Goal: Task Accomplishment & Management: Use online tool/utility

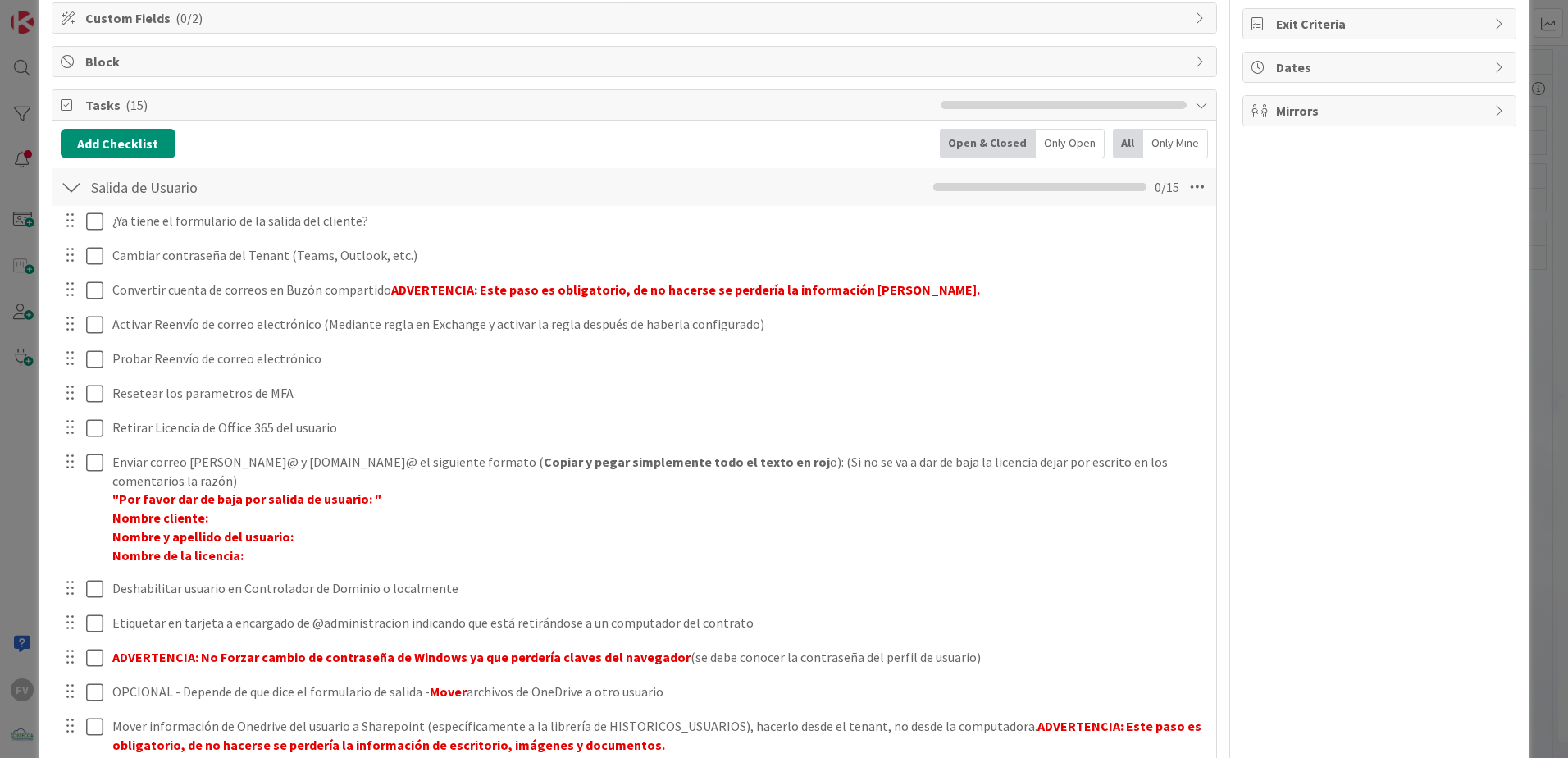
scroll to position [246, 0]
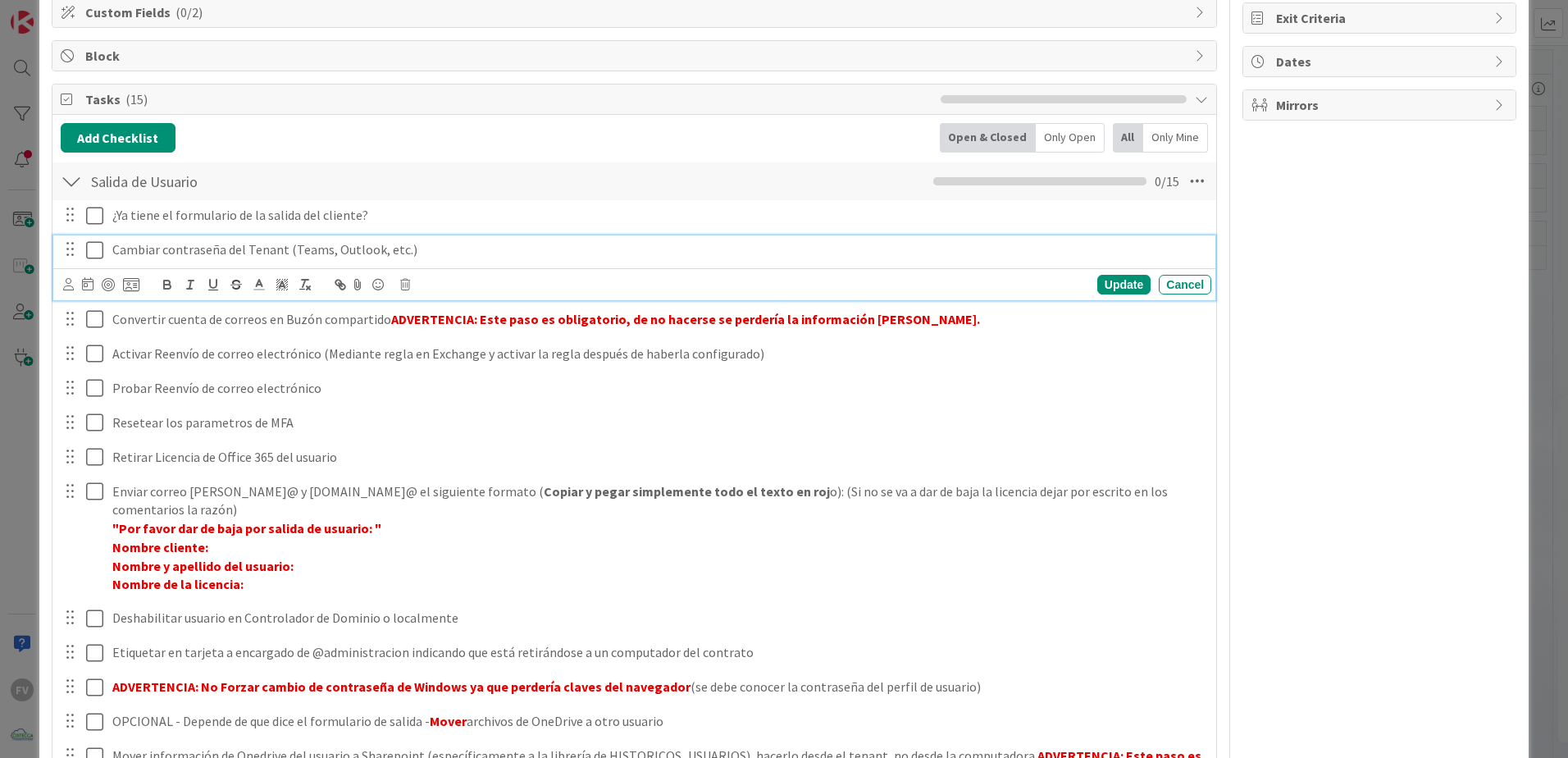
click at [98, 252] on icon at bounding box center [98, 250] width 25 height 19
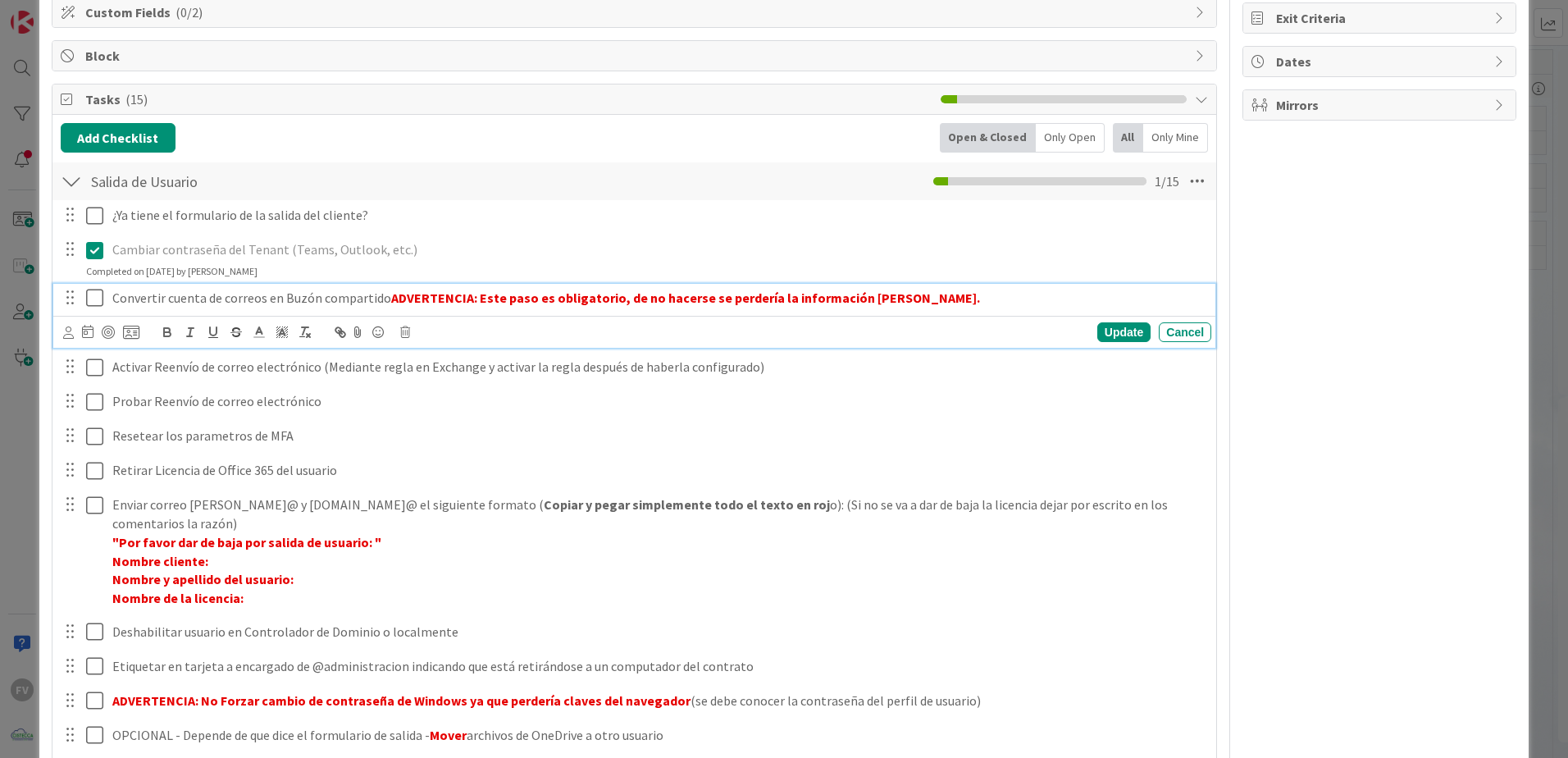
click at [98, 298] on icon at bounding box center [98, 298] width 25 height 19
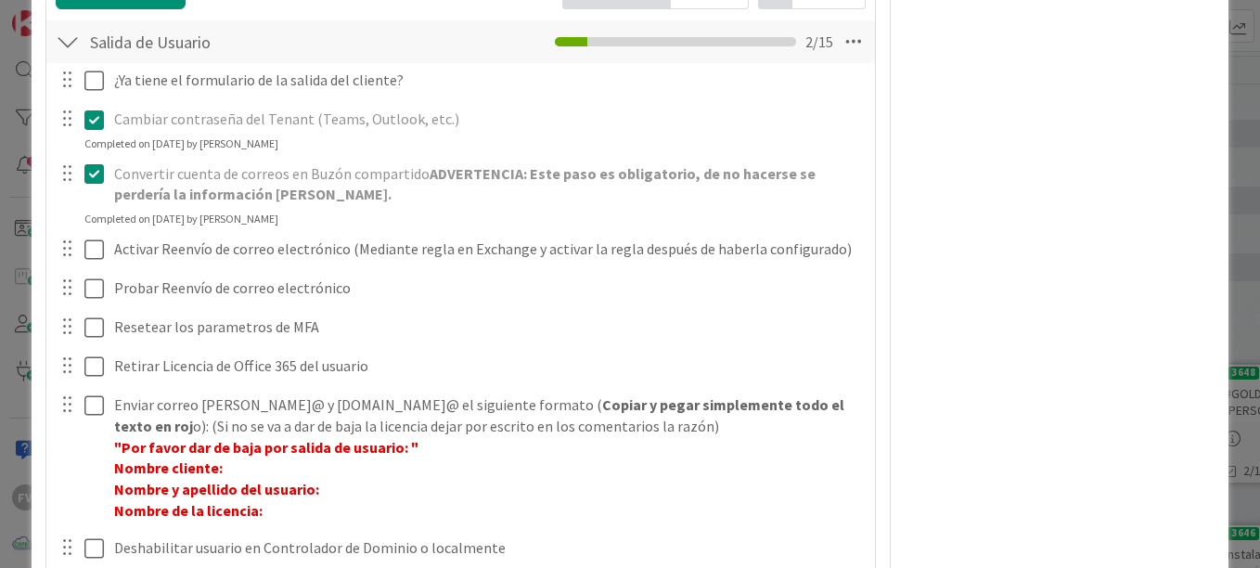
scroll to position [464, 0]
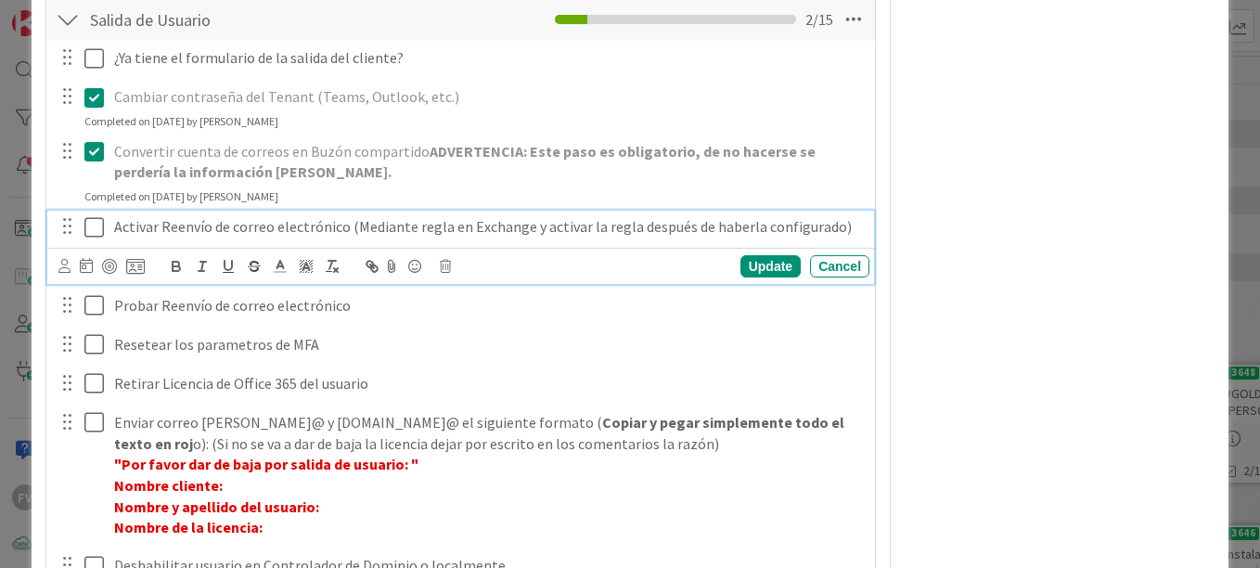
click at [111, 227] on div "Activar Reenvío de correo electrónico (Mediante regla en Exchange y activar la …" at bounding box center [488, 227] width 763 height 32
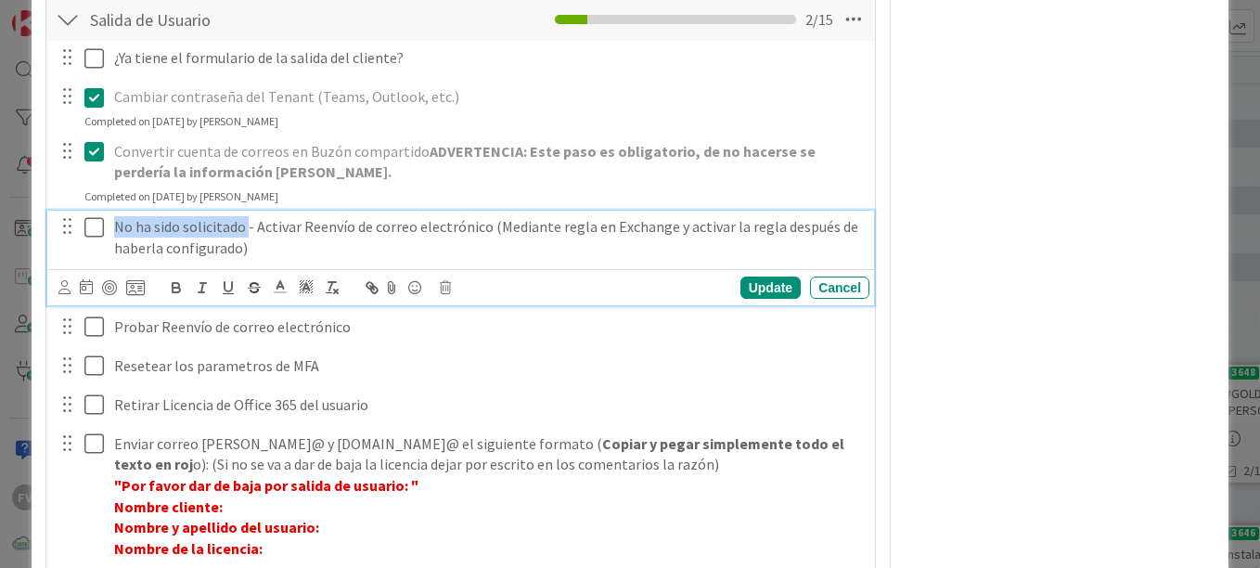
drag, startPoint x: 245, startPoint y: 228, endPoint x: 115, endPoint y: 228, distance: 129.9
click at [115, 228] on p "No ha sido solicitado - Activar Reenvío de correo electrónico (Mediante regla e…" at bounding box center [488, 237] width 748 height 42
click at [180, 283] on icon "button" at bounding box center [176, 287] width 17 height 17
copy p "No ha sido solicitado"
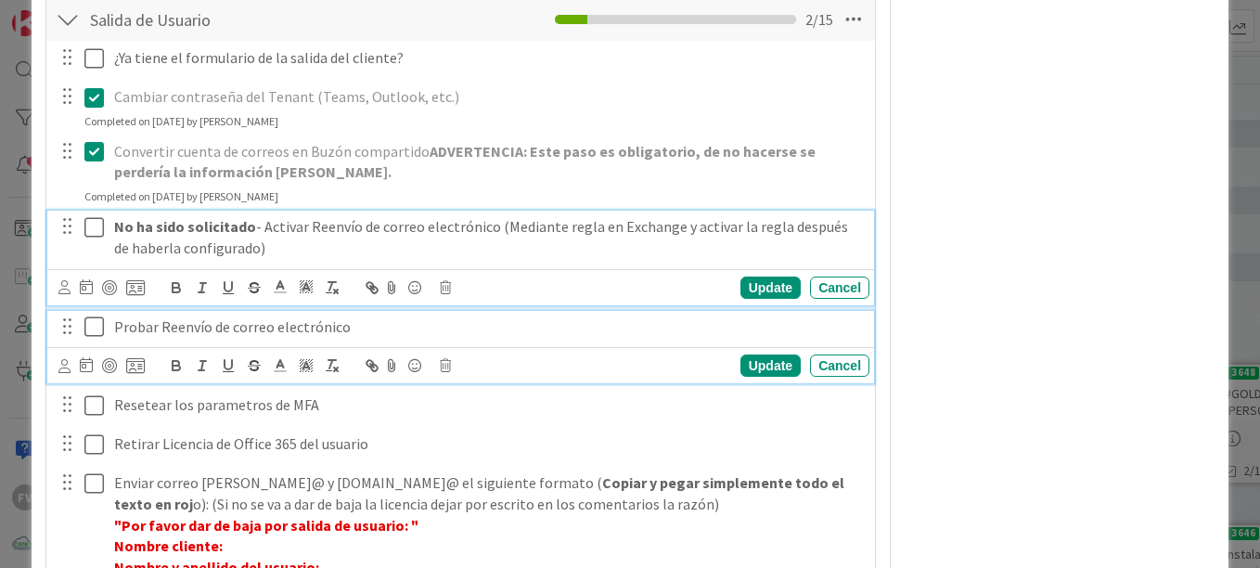
click at [114, 330] on p "Probar Reenvío de correo electrónico" at bounding box center [488, 327] width 748 height 21
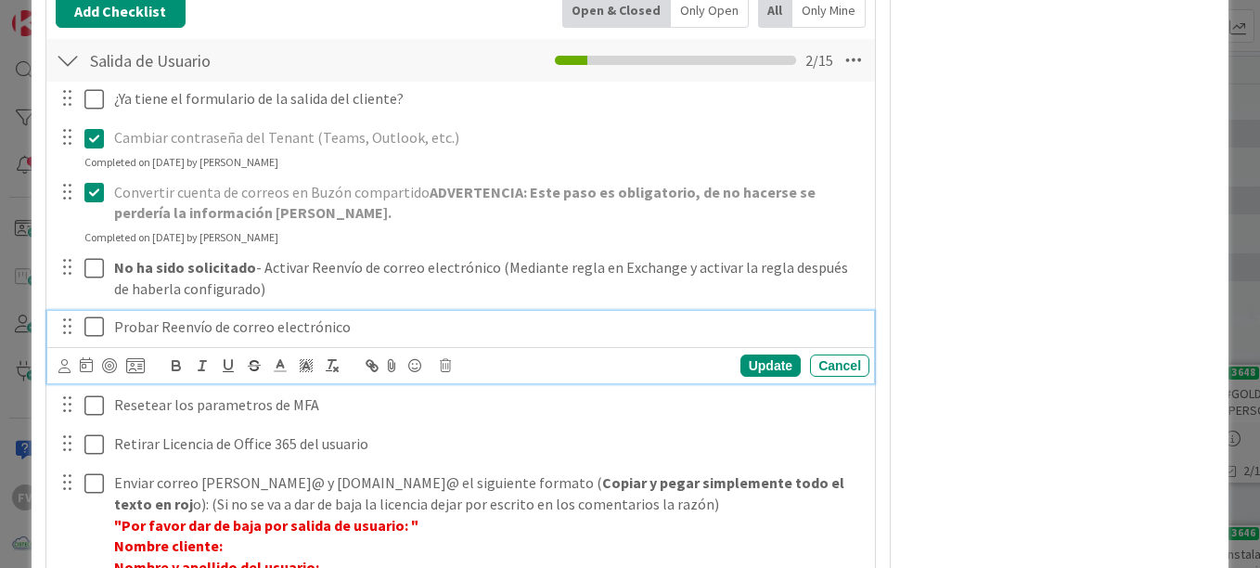
paste div
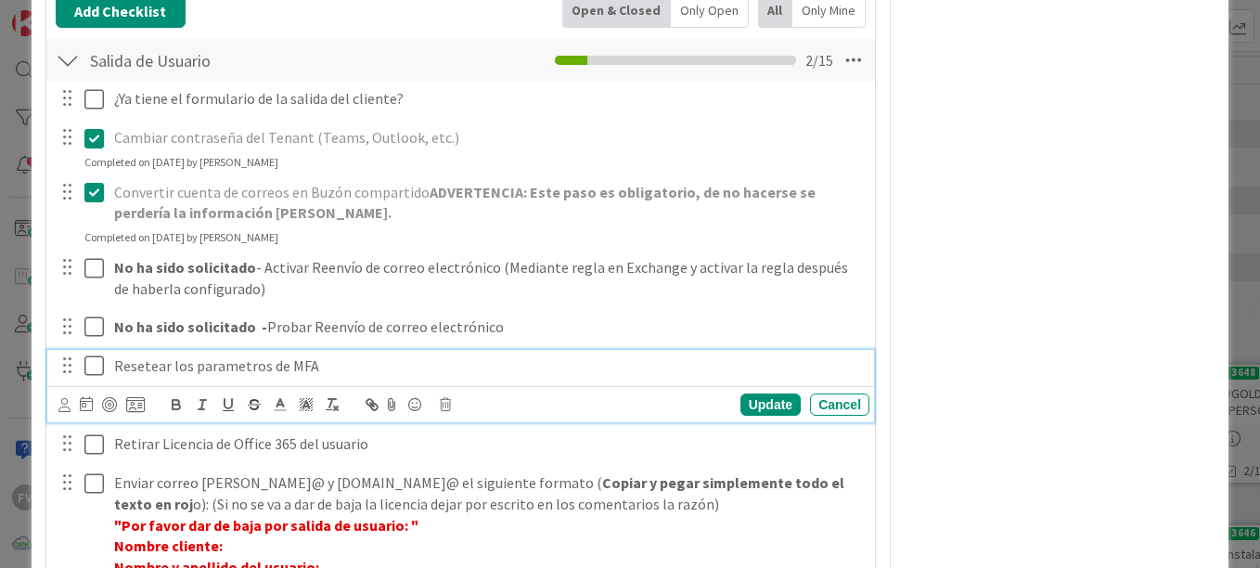
click at [93, 367] on icon at bounding box center [98, 366] width 28 height 22
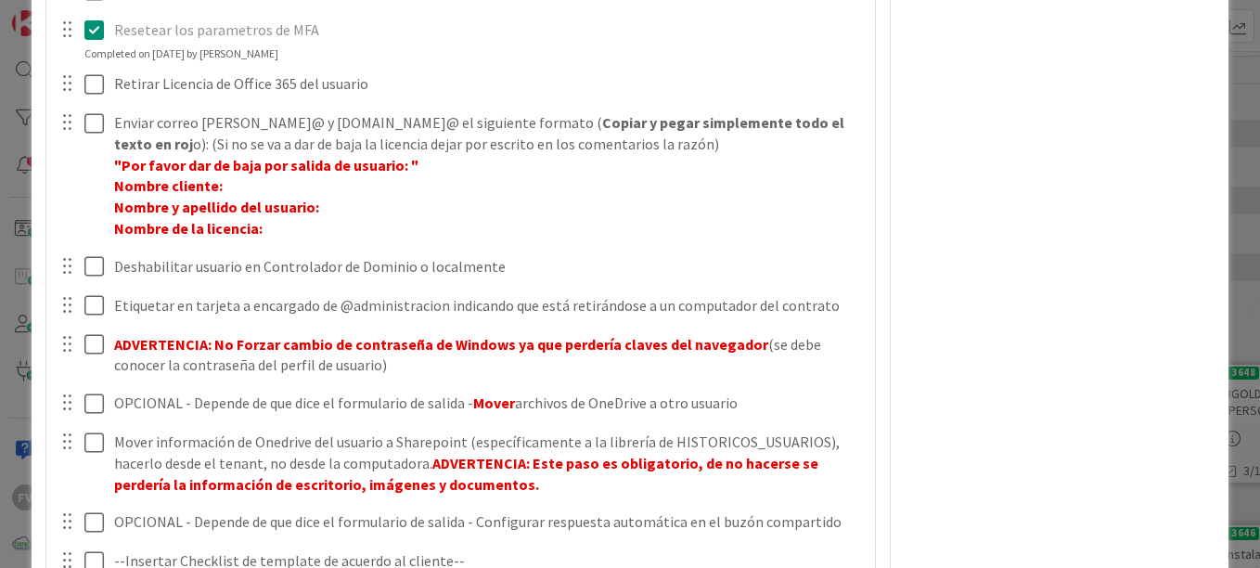
scroll to position [795, 0]
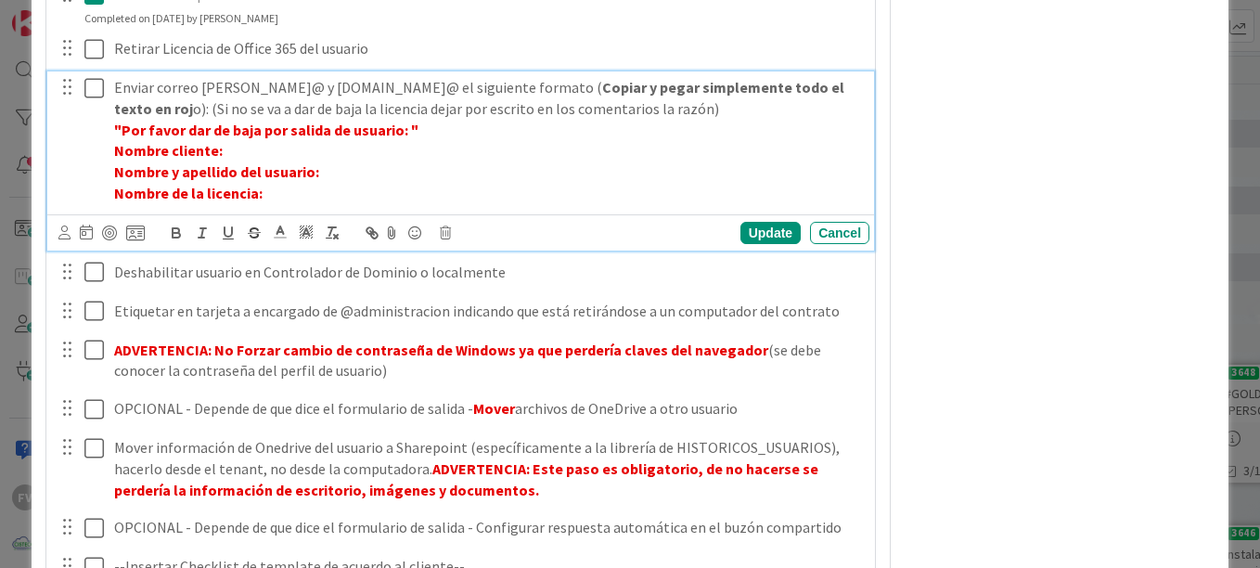
click at [96, 92] on icon at bounding box center [98, 88] width 28 height 22
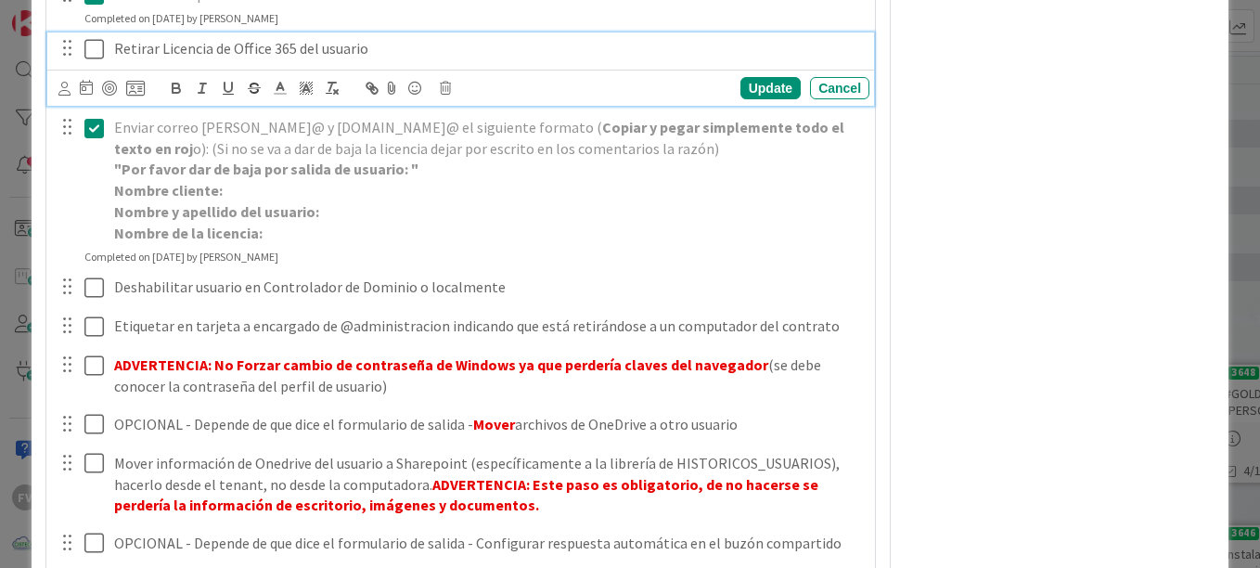
click at [96, 49] on icon at bounding box center [98, 49] width 28 height 22
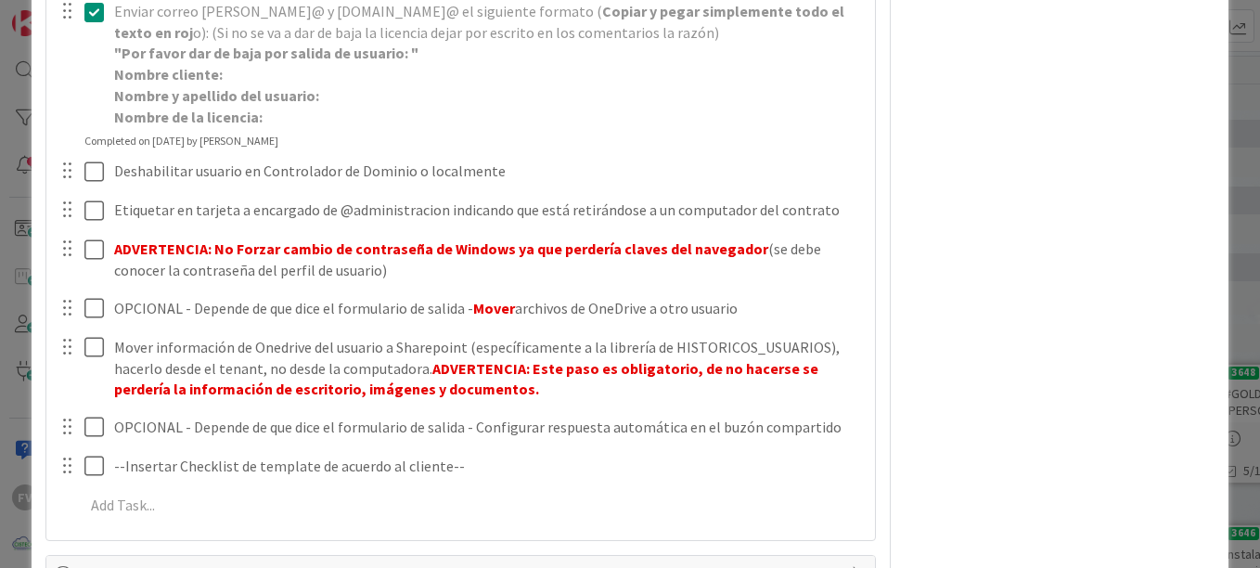
scroll to position [887, 0]
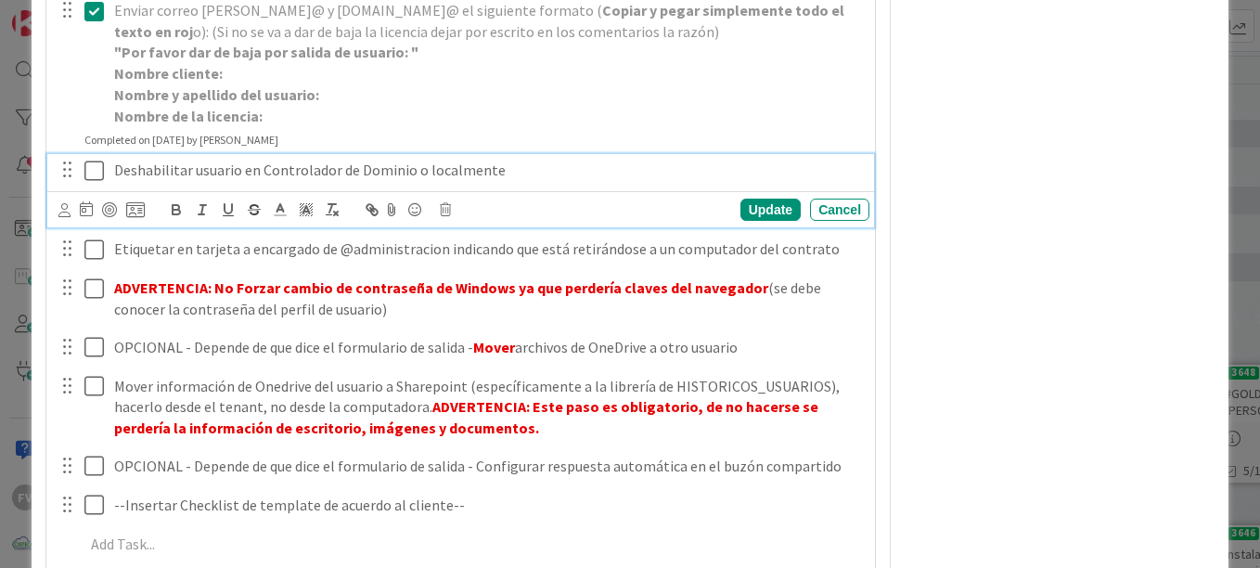
click at [109, 172] on div "Deshabilitar usuario en Controlador de Dominio o localmente" at bounding box center [488, 170] width 763 height 32
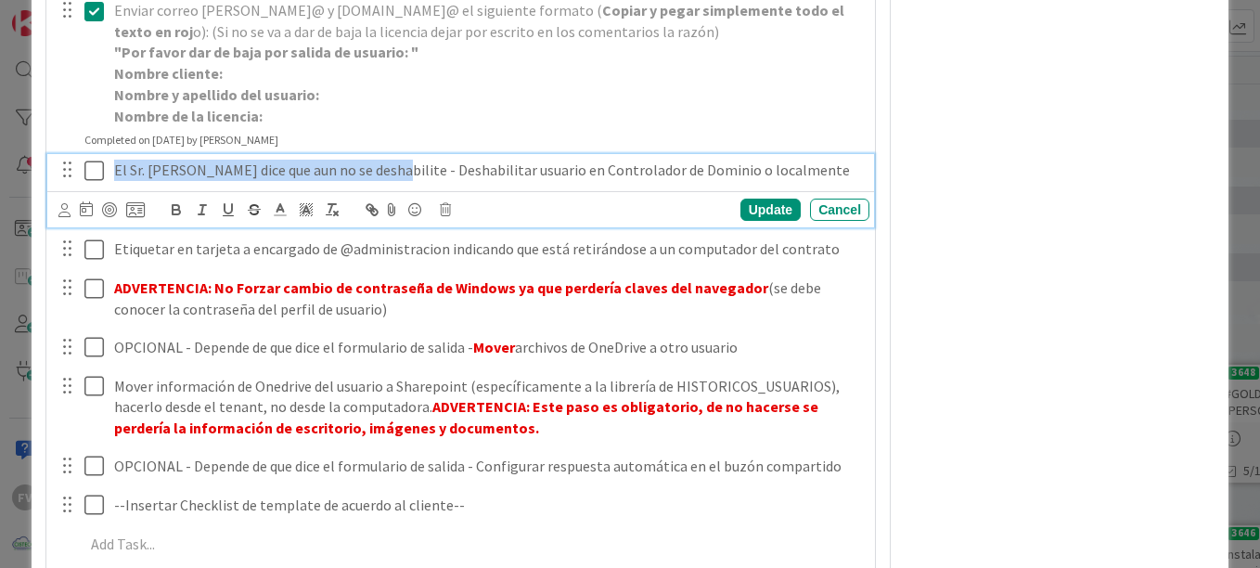
drag, startPoint x: 117, startPoint y: 171, endPoint x: 378, endPoint y: 193, distance: 261.8
click at [378, 193] on div "El Sr. [PERSON_NAME] dice que aun no se deshabilite - Deshabilitar usuario en C…" at bounding box center [460, 190] width 827 height 73
click at [175, 206] on icon "button" at bounding box center [176, 207] width 6 height 5
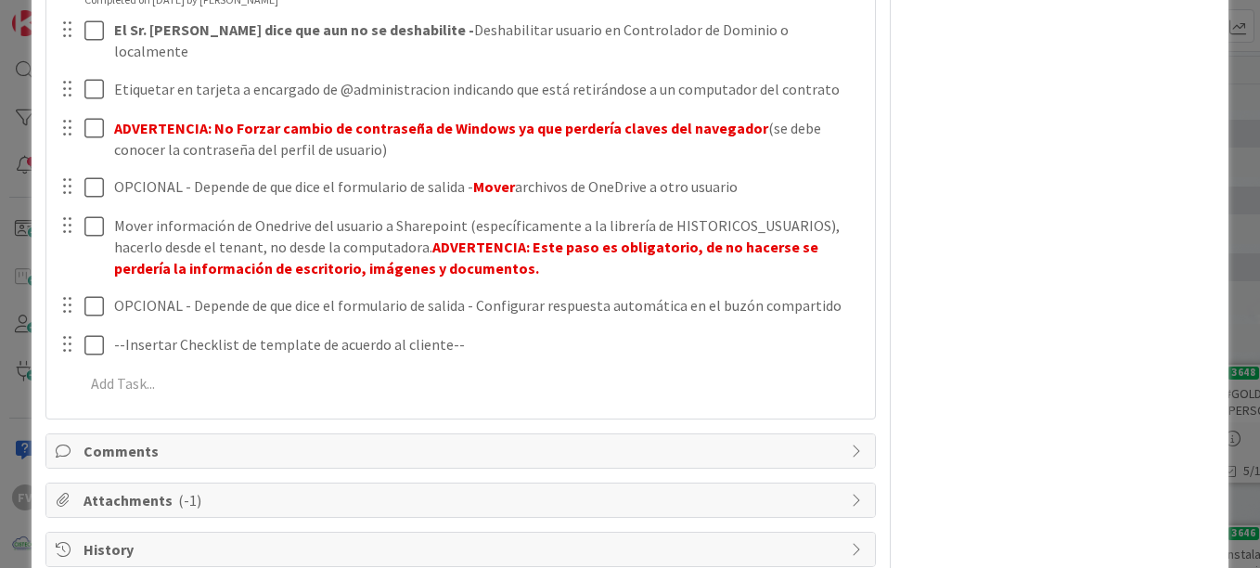
scroll to position [1047, 0]
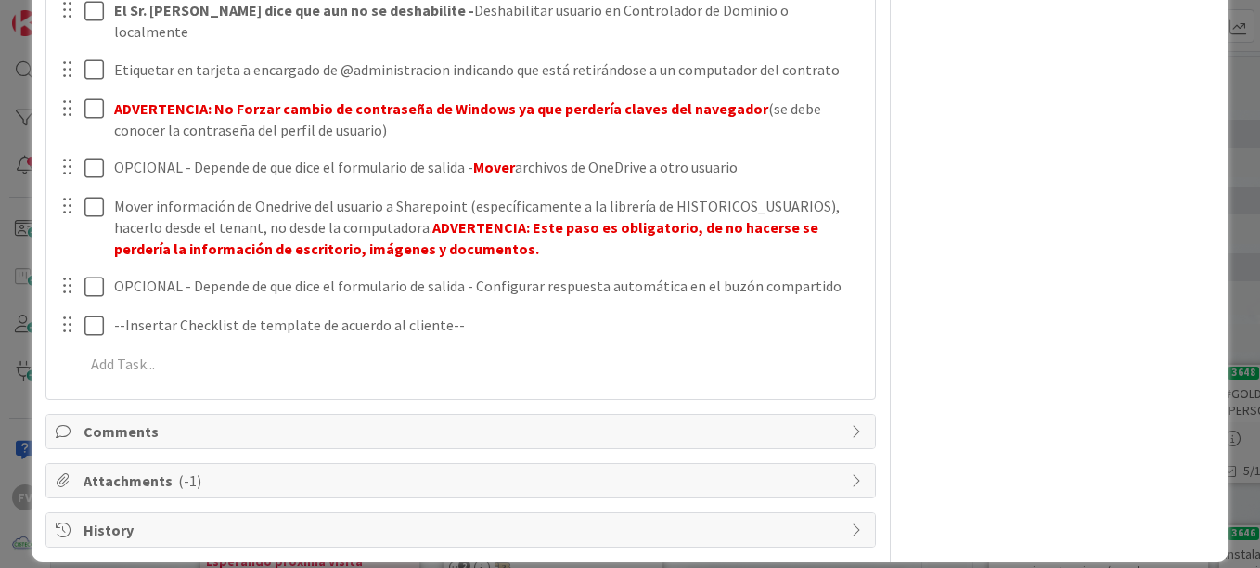
click at [174, 424] on div "Comments" at bounding box center [460, 431] width 829 height 33
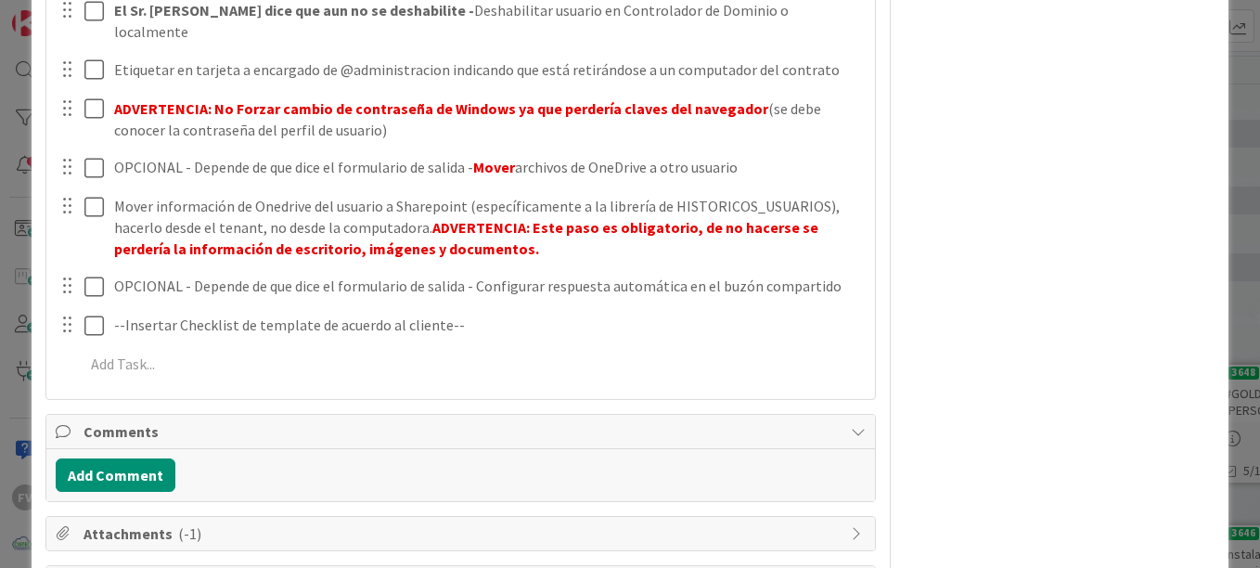
click at [187, 426] on div "Comments" at bounding box center [460, 432] width 829 height 34
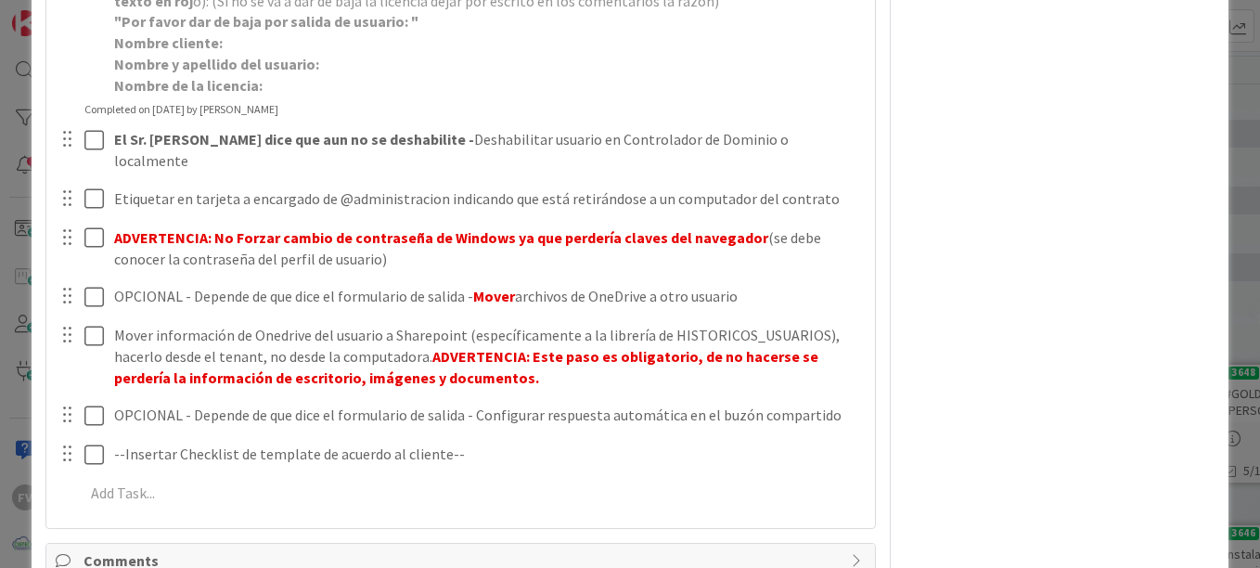
scroll to position [954, 0]
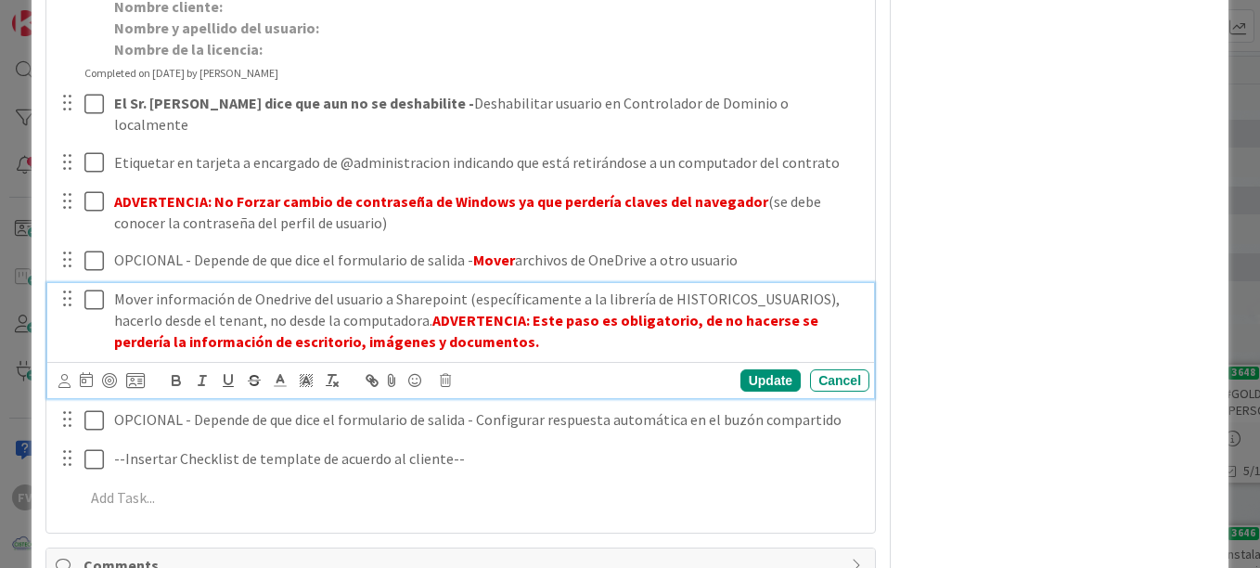
click at [100, 292] on button at bounding box center [95, 300] width 22 height 30
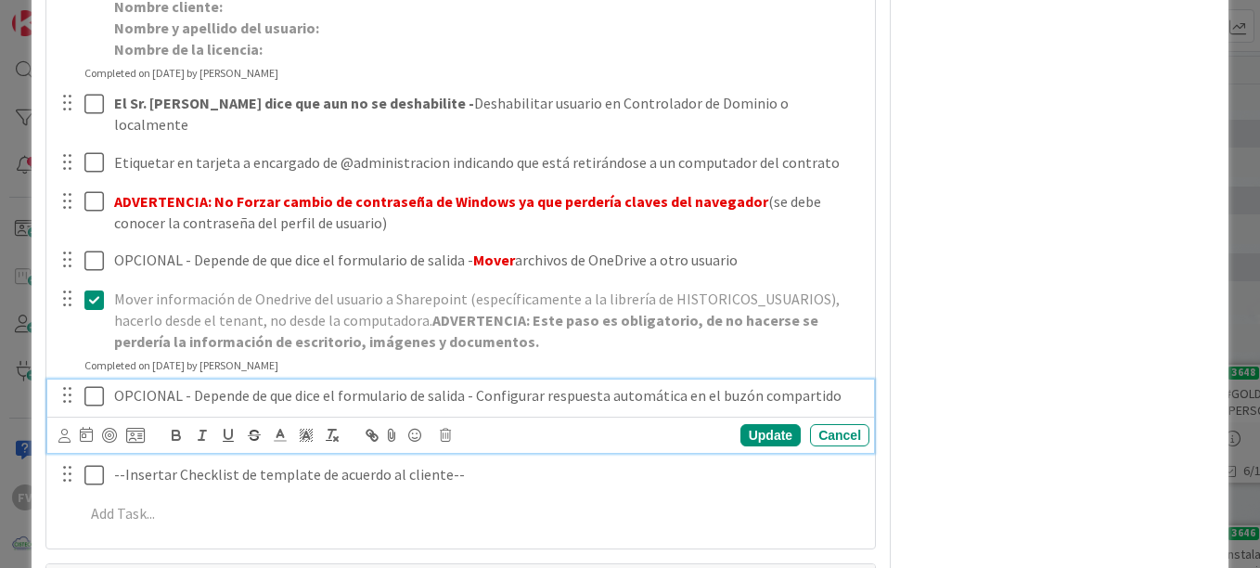
click at [109, 380] on div "OPCIONAL - Depende de que dice el formulario de salida - Configurar respuesta a…" at bounding box center [488, 396] width 763 height 32
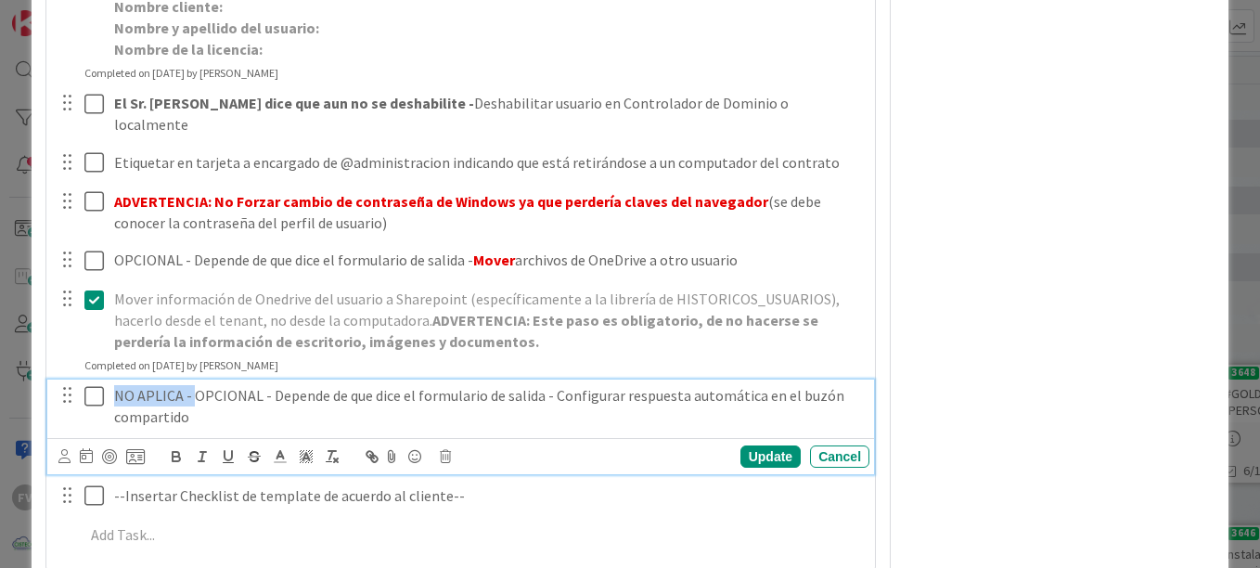
drag, startPoint x: 111, startPoint y: 377, endPoint x: 191, endPoint y: 384, distance: 80.2
click at [191, 384] on div "NO APLICA - OPCIONAL - Depende de que dice el formulario de salida - Configurar…" at bounding box center [488, 406] width 763 height 53
click at [177, 448] on icon "button" at bounding box center [176, 456] width 17 height 17
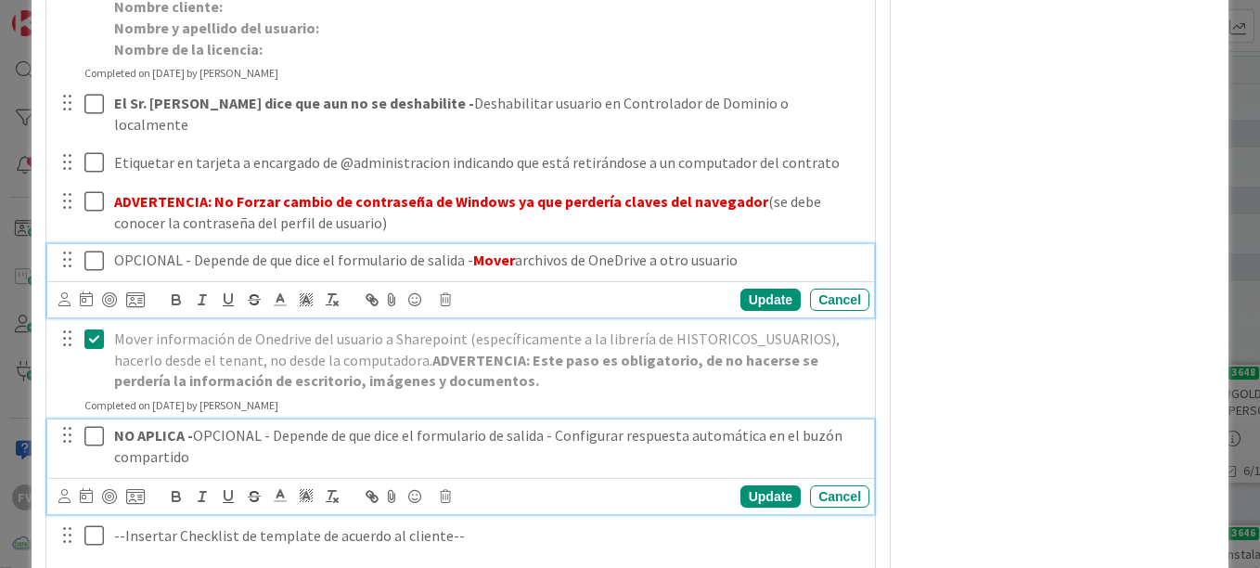
scroll to position [994, 0]
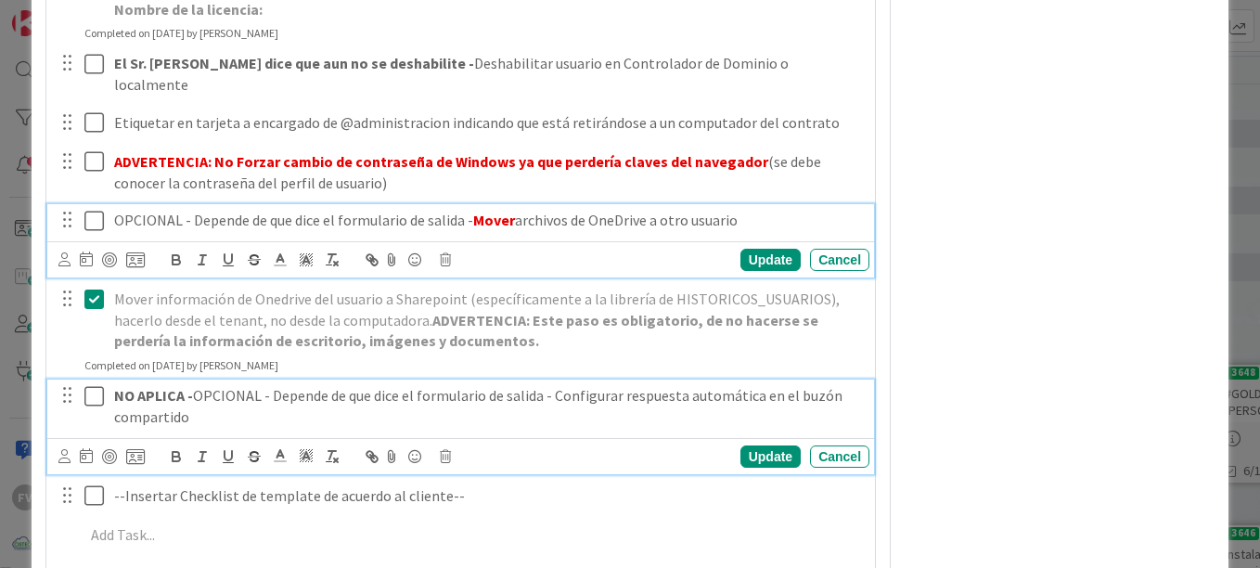
click at [111, 239] on div "OPCIONAL - Depende de que dice el formulario de salida - Mover archivos de OneD…" at bounding box center [460, 240] width 827 height 73
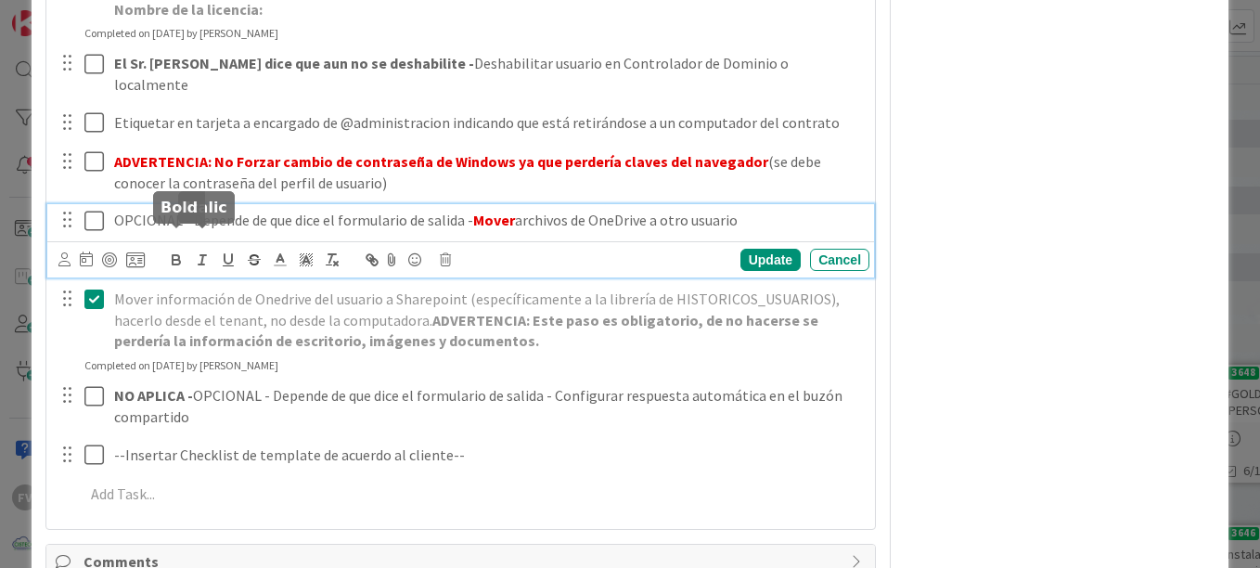
click at [182, 252] on icon "button" at bounding box center [176, 260] width 17 height 17
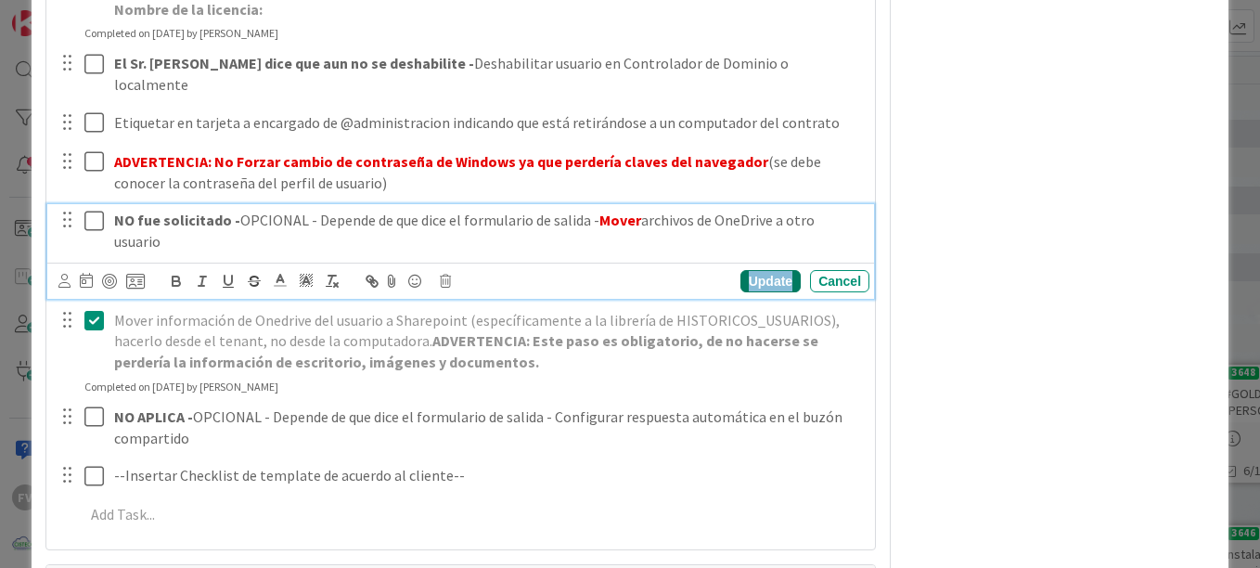
click at [743, 270] on div "Update" at bounding box center [771, 281] width 60 height 22
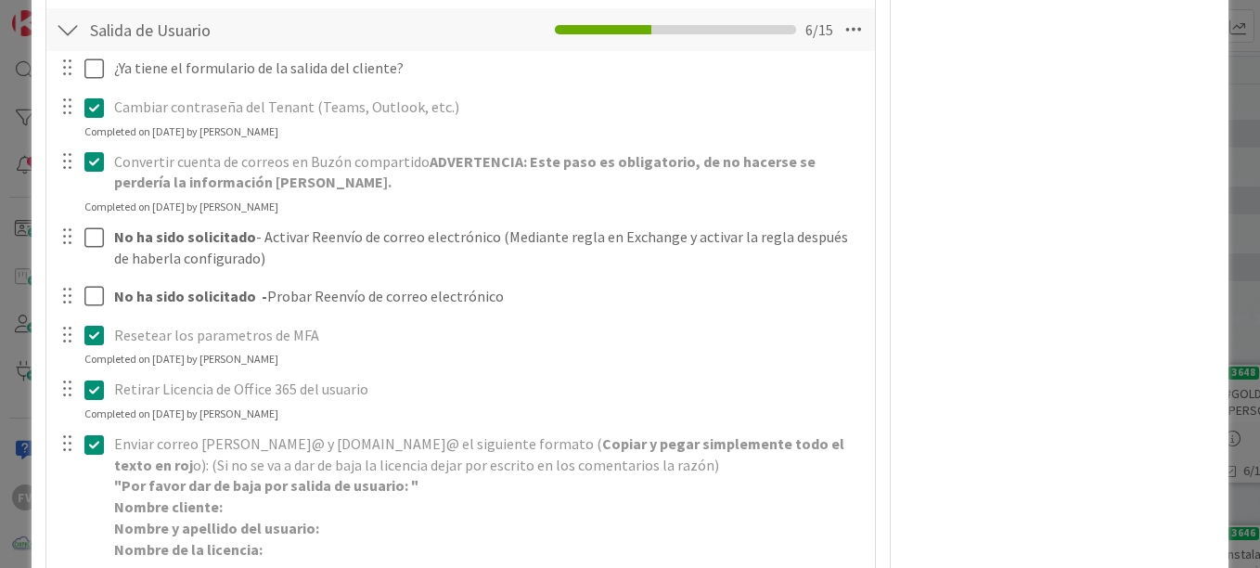
scroll to position [175, 0]
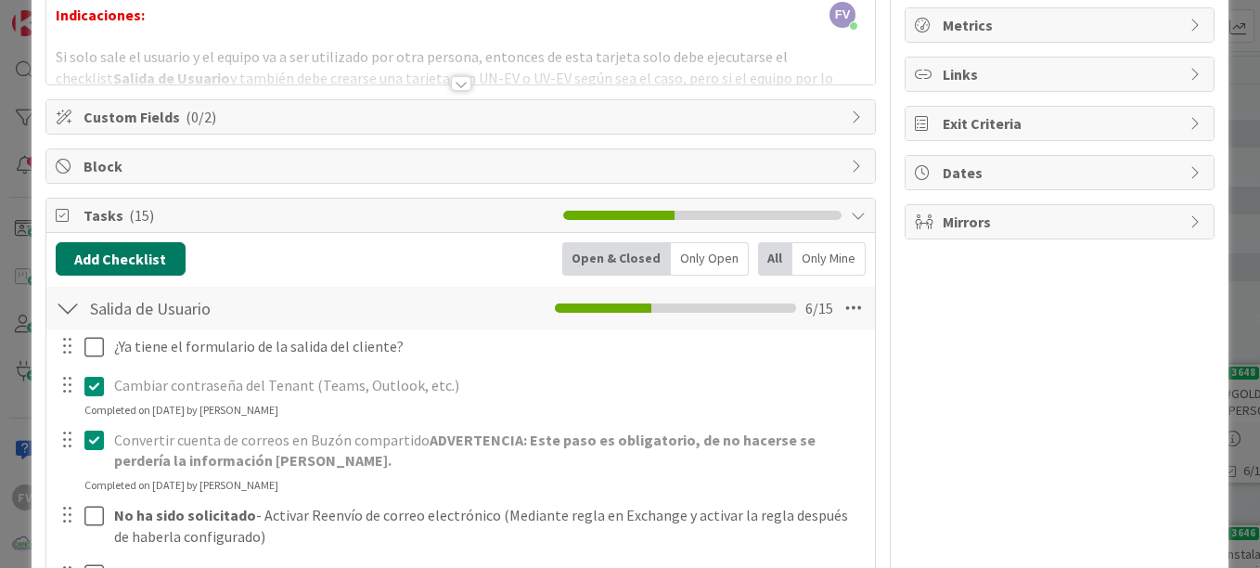
click at [120, 275] on button "Add Checklist" at bounding box center [121, 258] width 130 height 33
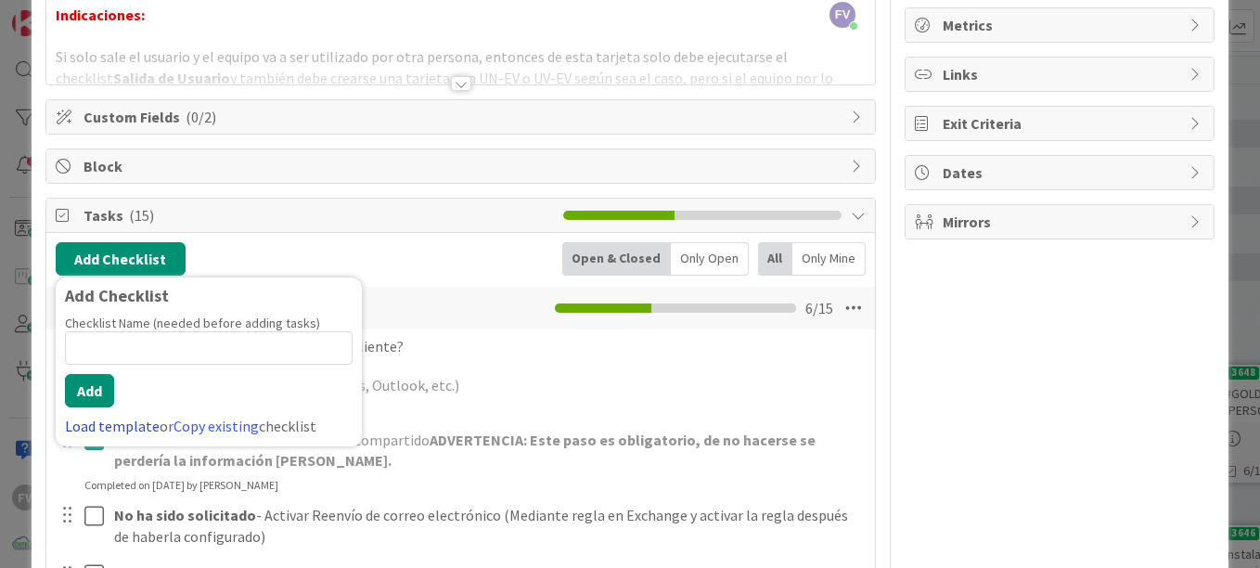
click at [84, 430] on link "Load template" at bounding box center [112, 426] width 95 height 19
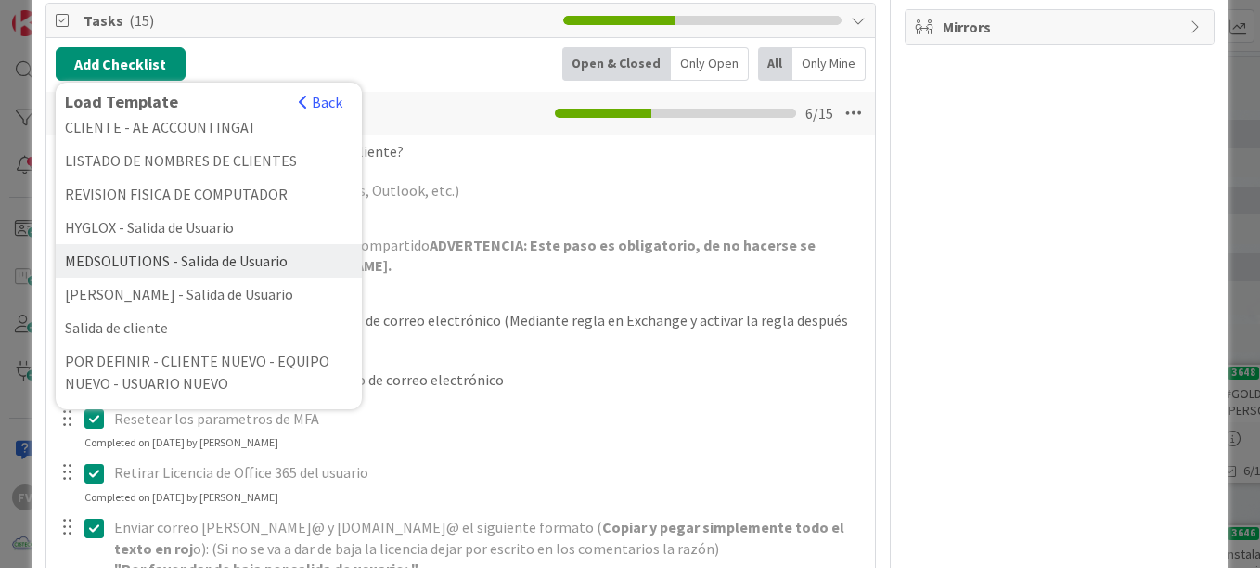
scroll to position [371, 0]
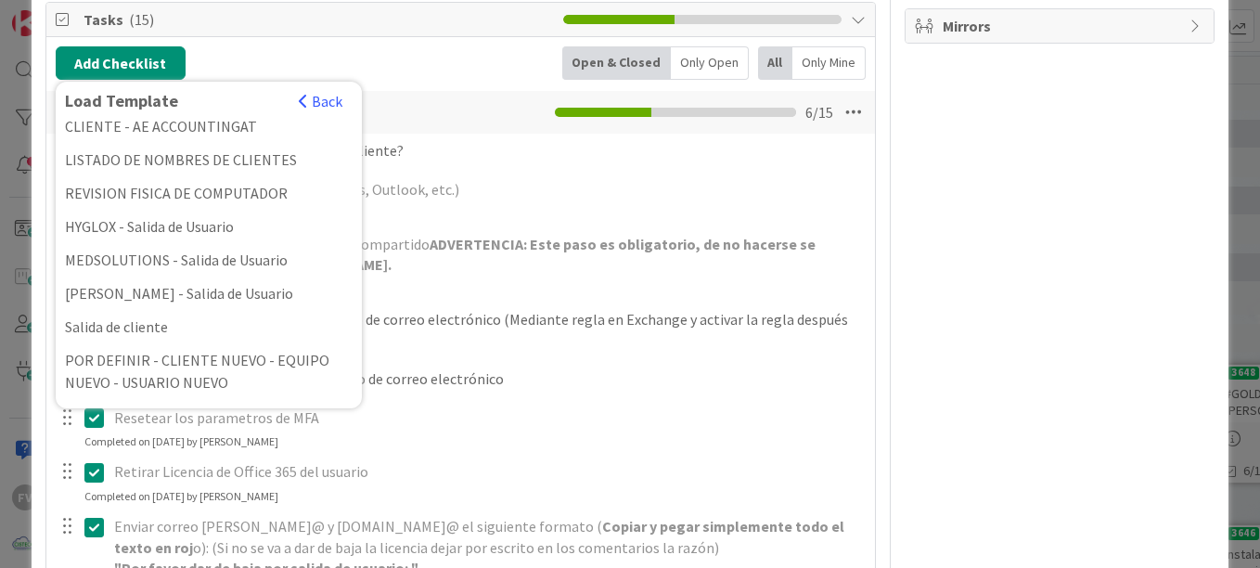
click at [962, 430] on div "Owner Watchers NO PLANIFICADO Metrics Links Exit Criteria Dates Mirrors" at bounding box center [1060, 490] width 310 height 1579
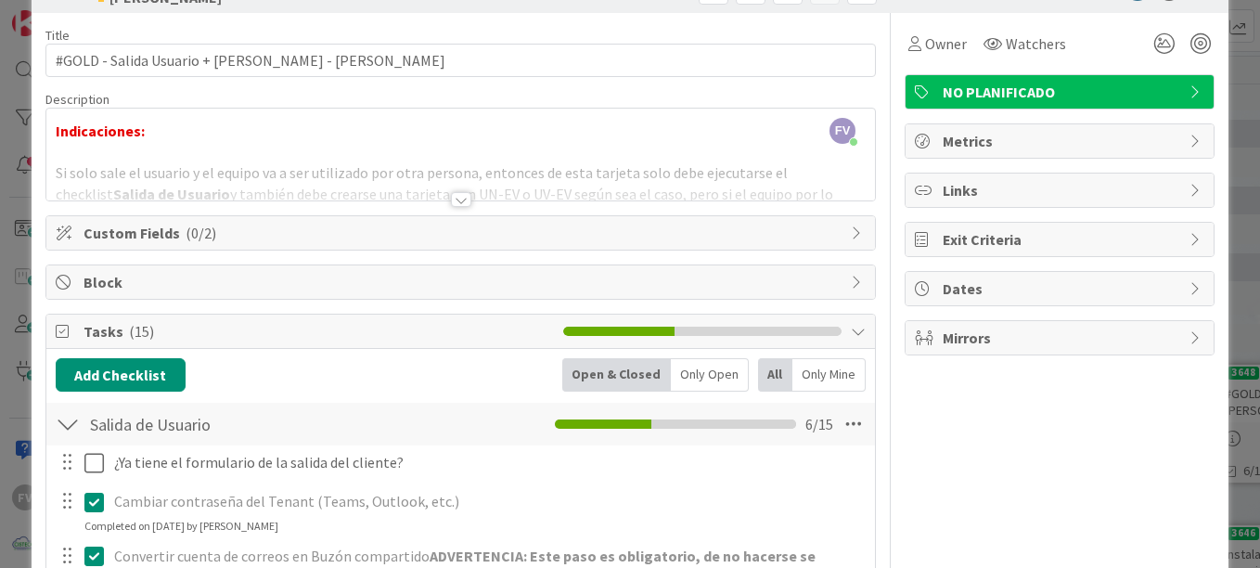
scroll to position [0, 0]
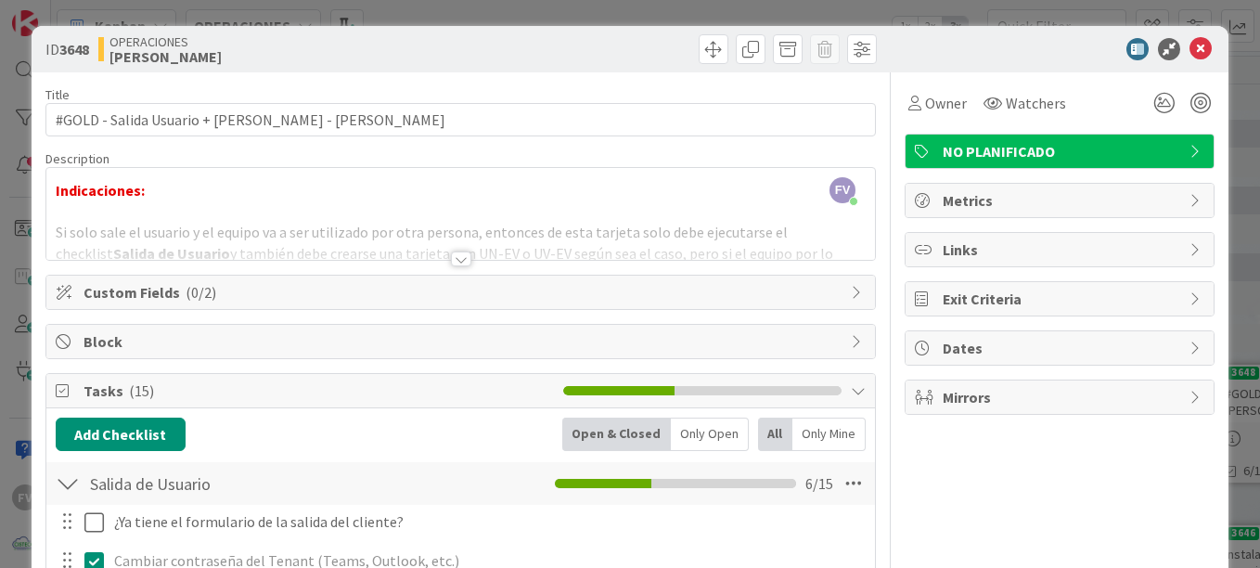
click at [396, 280] on div "Custom Fields ( 0/2 )" at bounding box center [460, 292] width 829 height 33
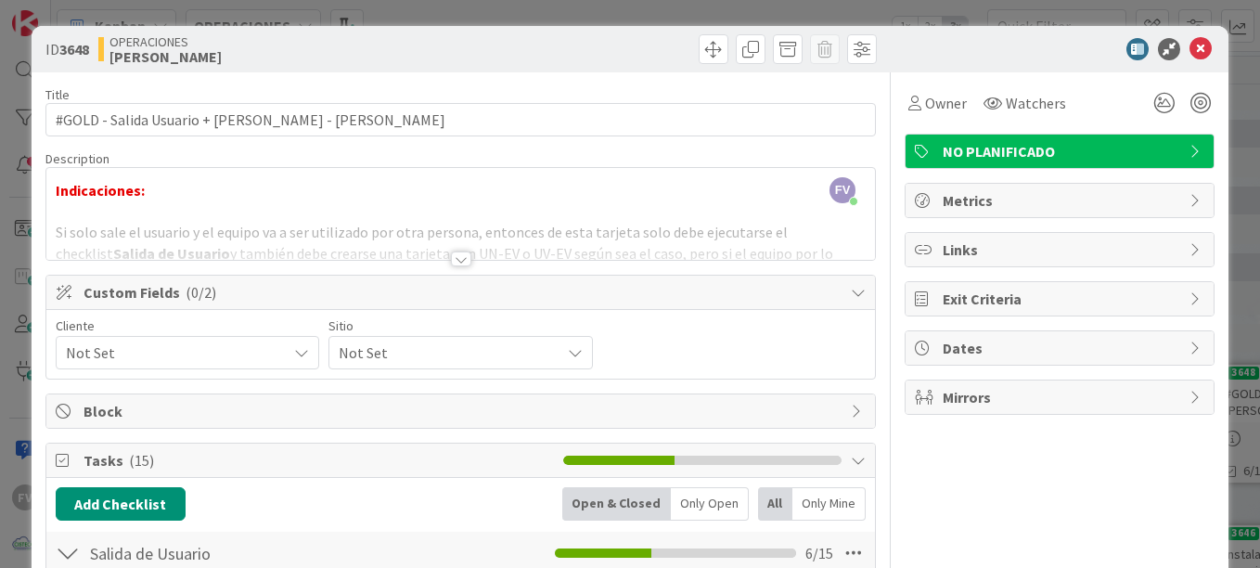
click at [131, 343] on span "Not Set" at bounding box center [172, 353] width 212 height 26
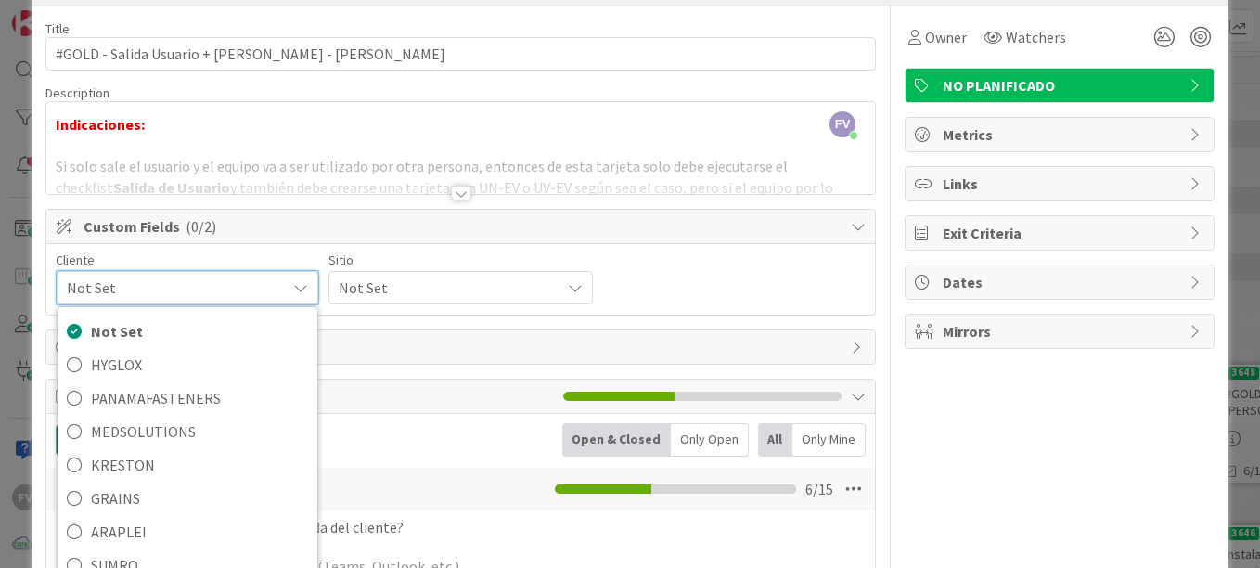
scroll to position [93, 0]
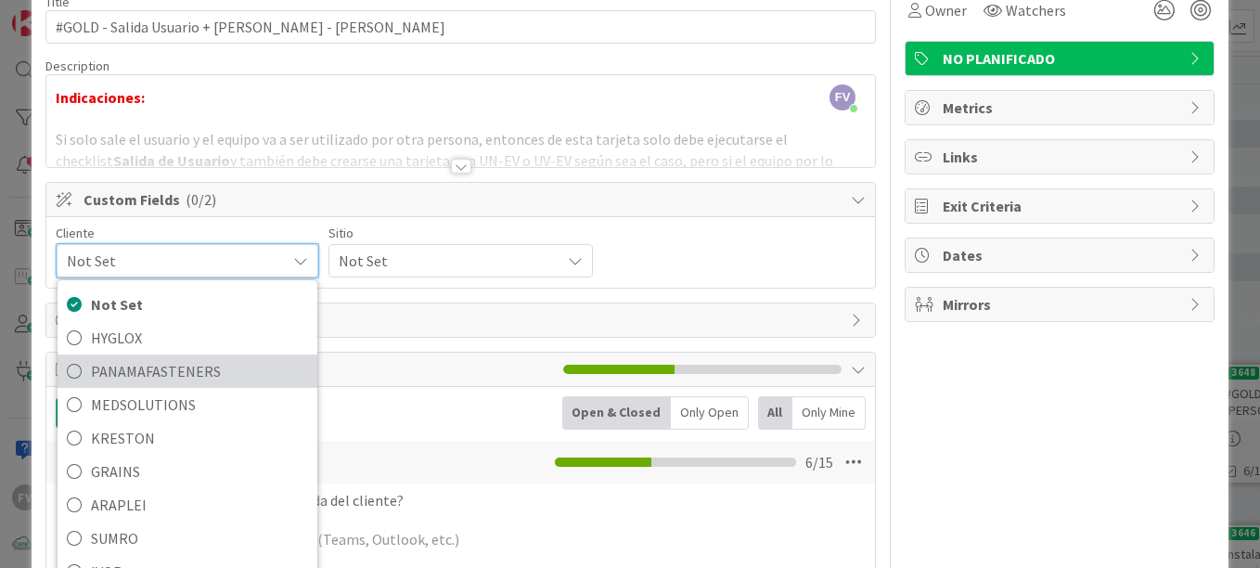
click at [161, 358] on span "PANAMAFASTENERS" at bounding box center [199, 371] width 217 height 28
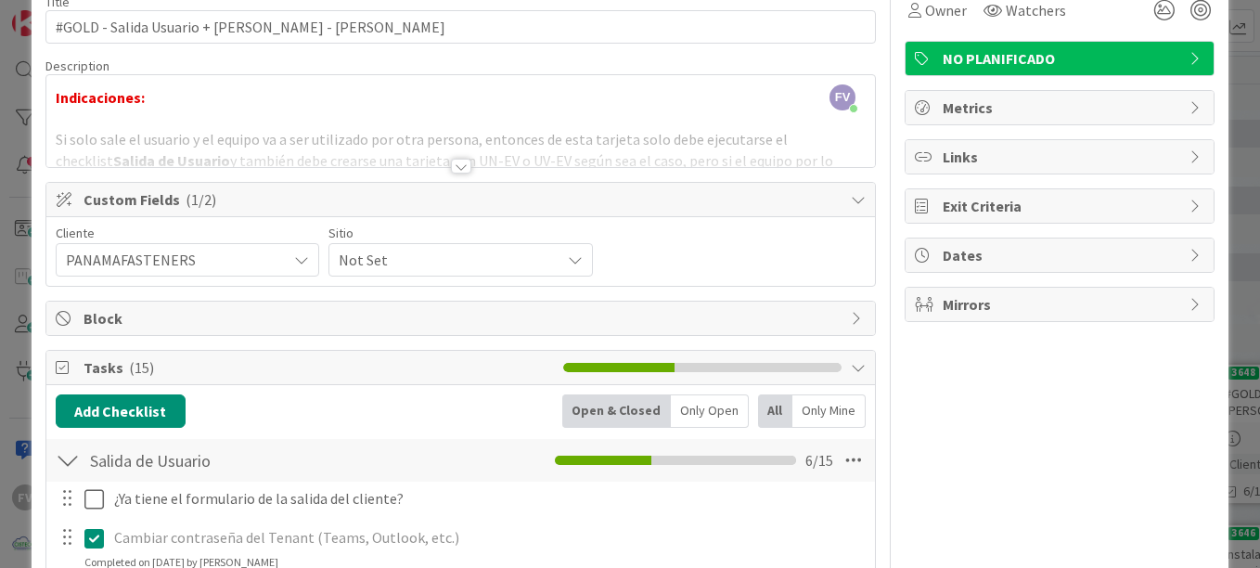
click at [278, 253] on span "Not Set" at bounding box center [172, 260] width 212 height 26
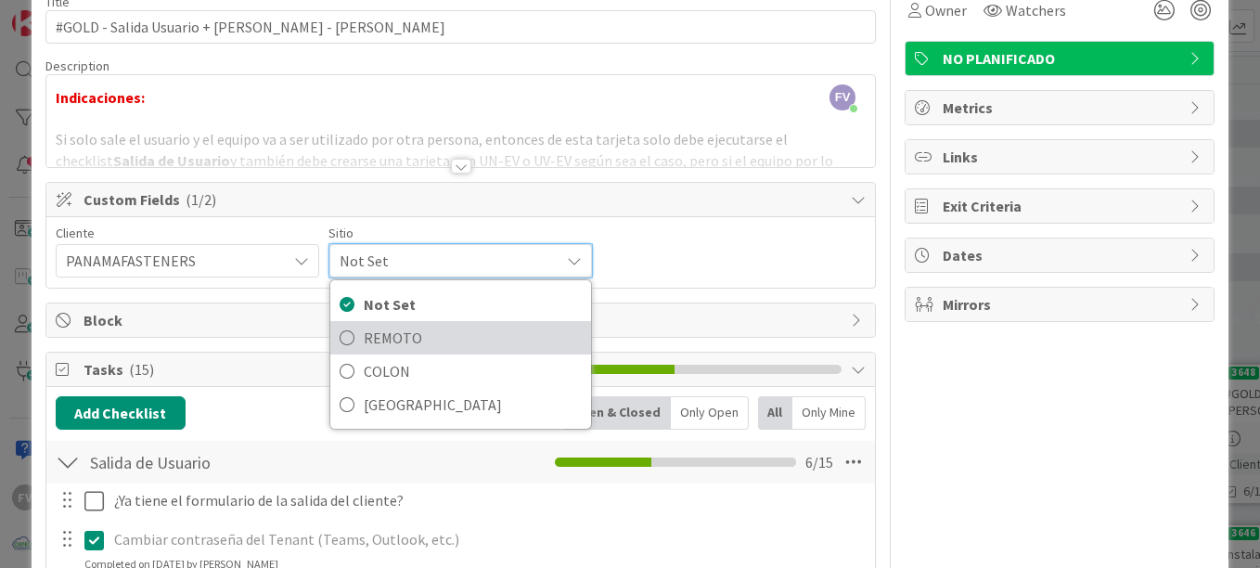
click at [379, 329] on span "REMOTO" at bounding box center [472, 338] width 217 height 28
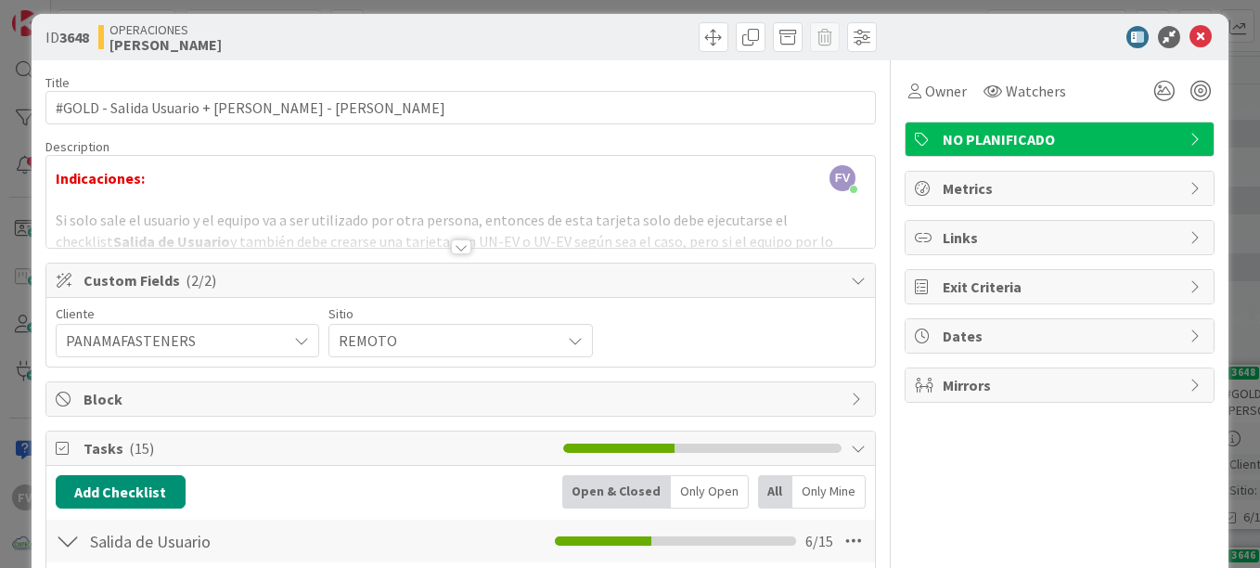
scroll to position [0, 0]
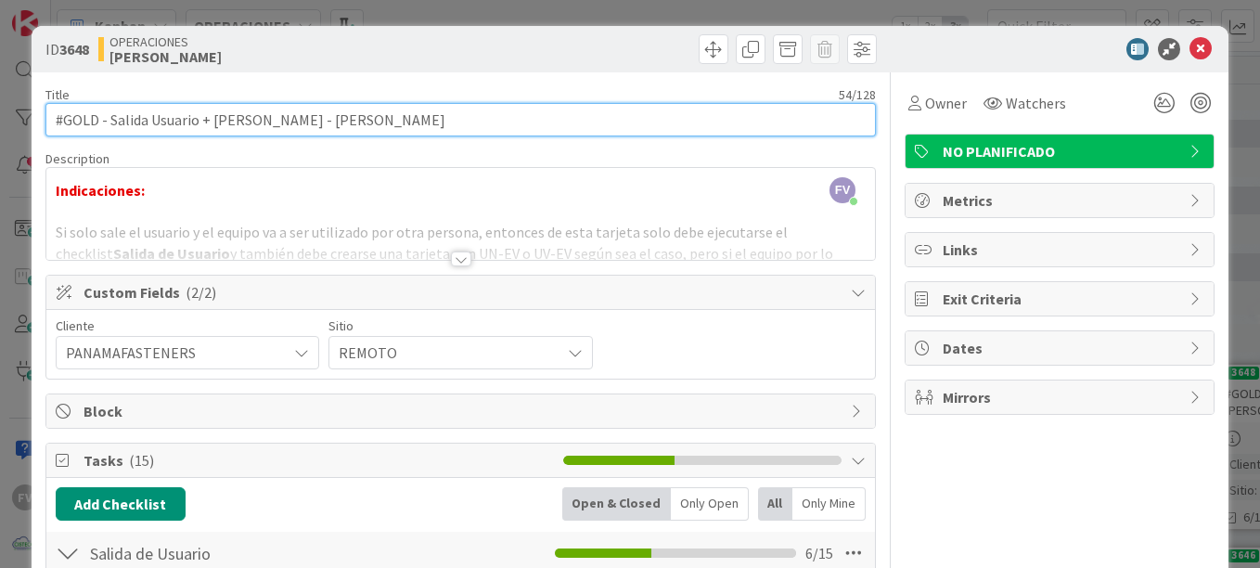
drag, startPoint x: 297, startPoint y: 125, endPoint x: 213, endPoint y: 124, distance: 84.5
click at [213, 124] on input "#GOLD - Salida Usuario + [PERSON_NAME] - [PERSON_NAME]" at bounding box center [460, 119] width 831 height 33
type input "#GOLD - Salida Usuario - [PERSON_NAME]"
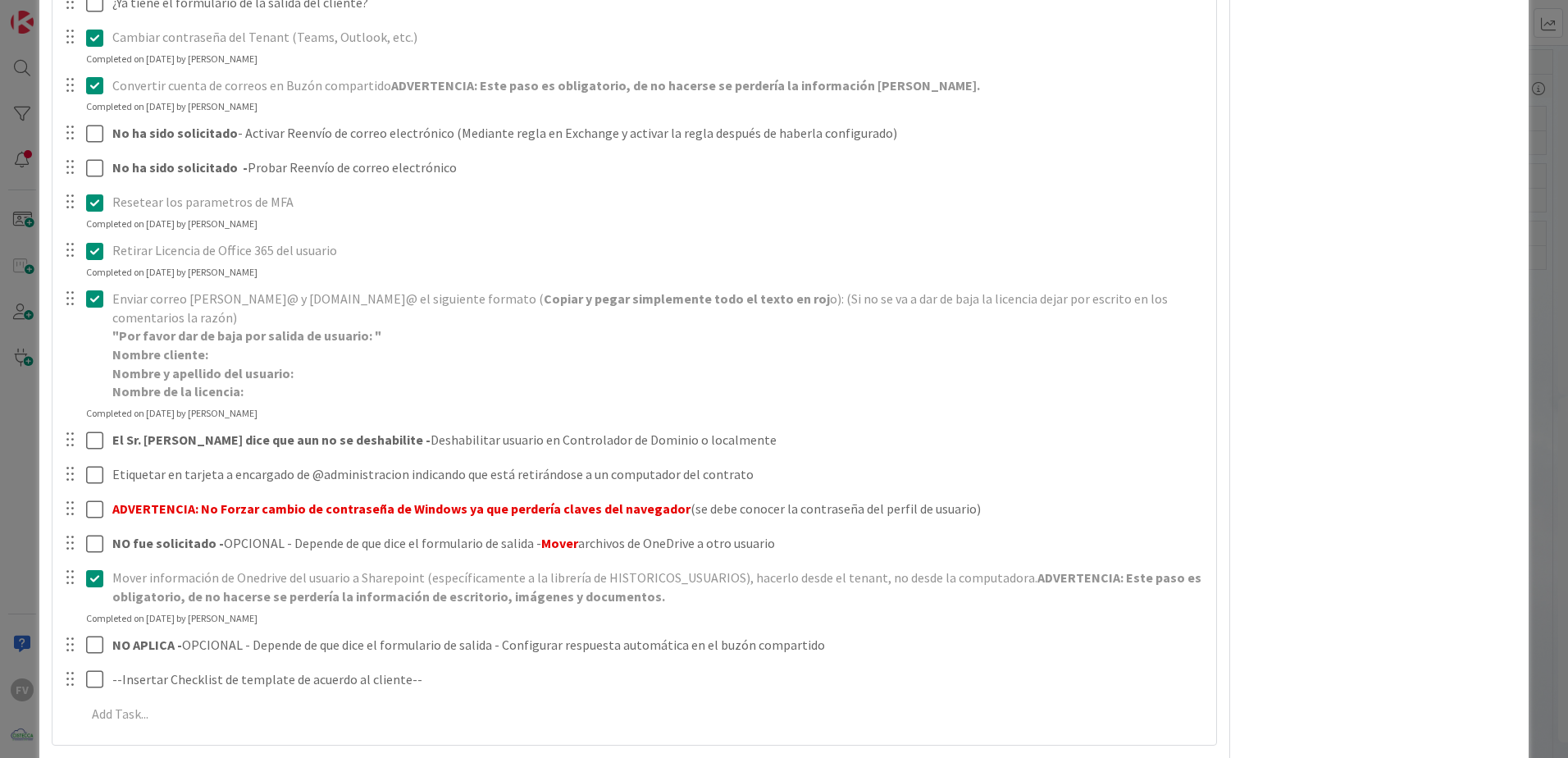
scroll to position [509, 0]
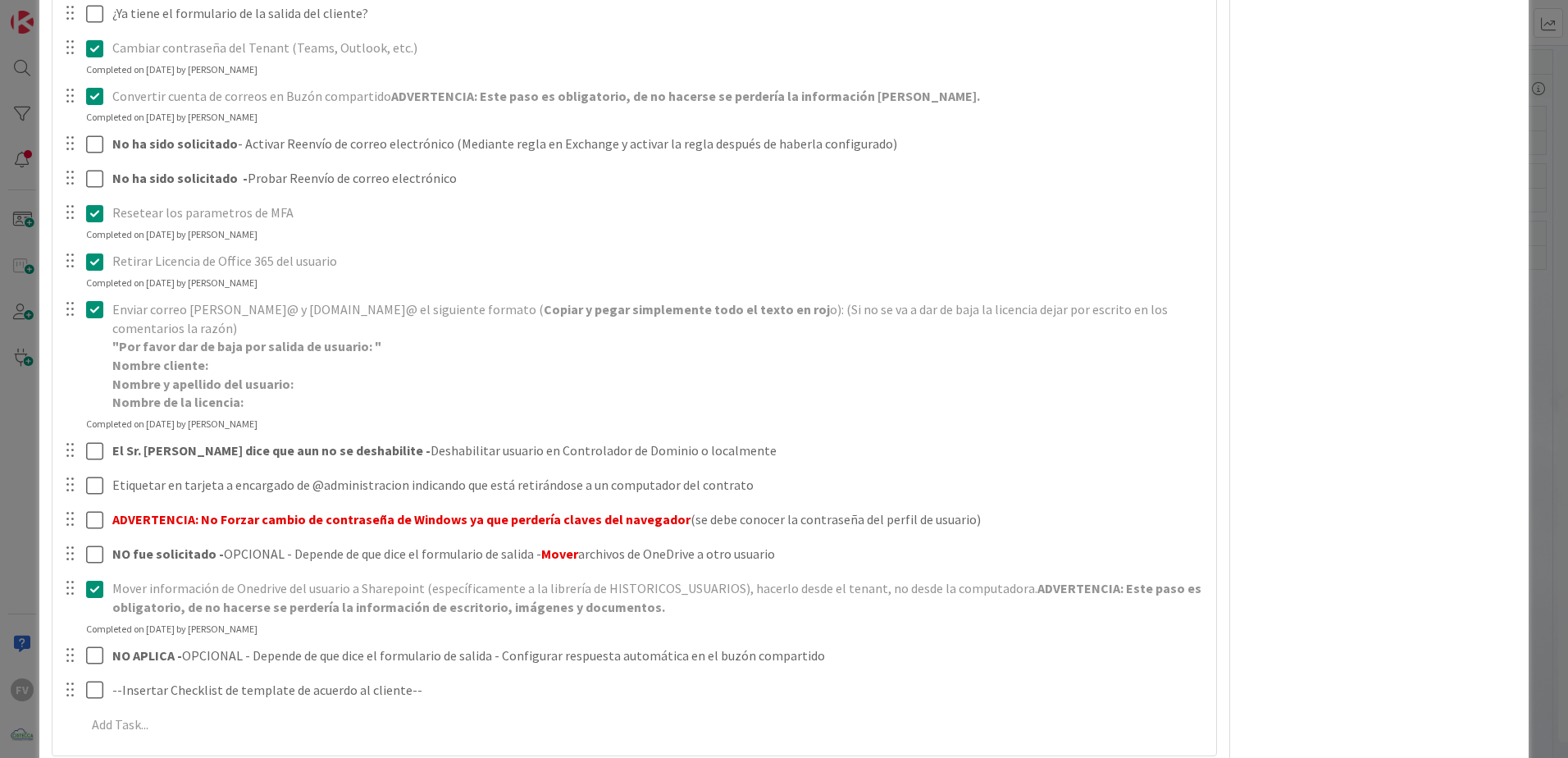
click at [6, 298] on div "ID 3648 OPERACIONES [PERSON_NAME] Title 38 / 128 #GOLD - Salida Usuario - [PERS…" at bounding box center [784, 379] width 1568 height 758
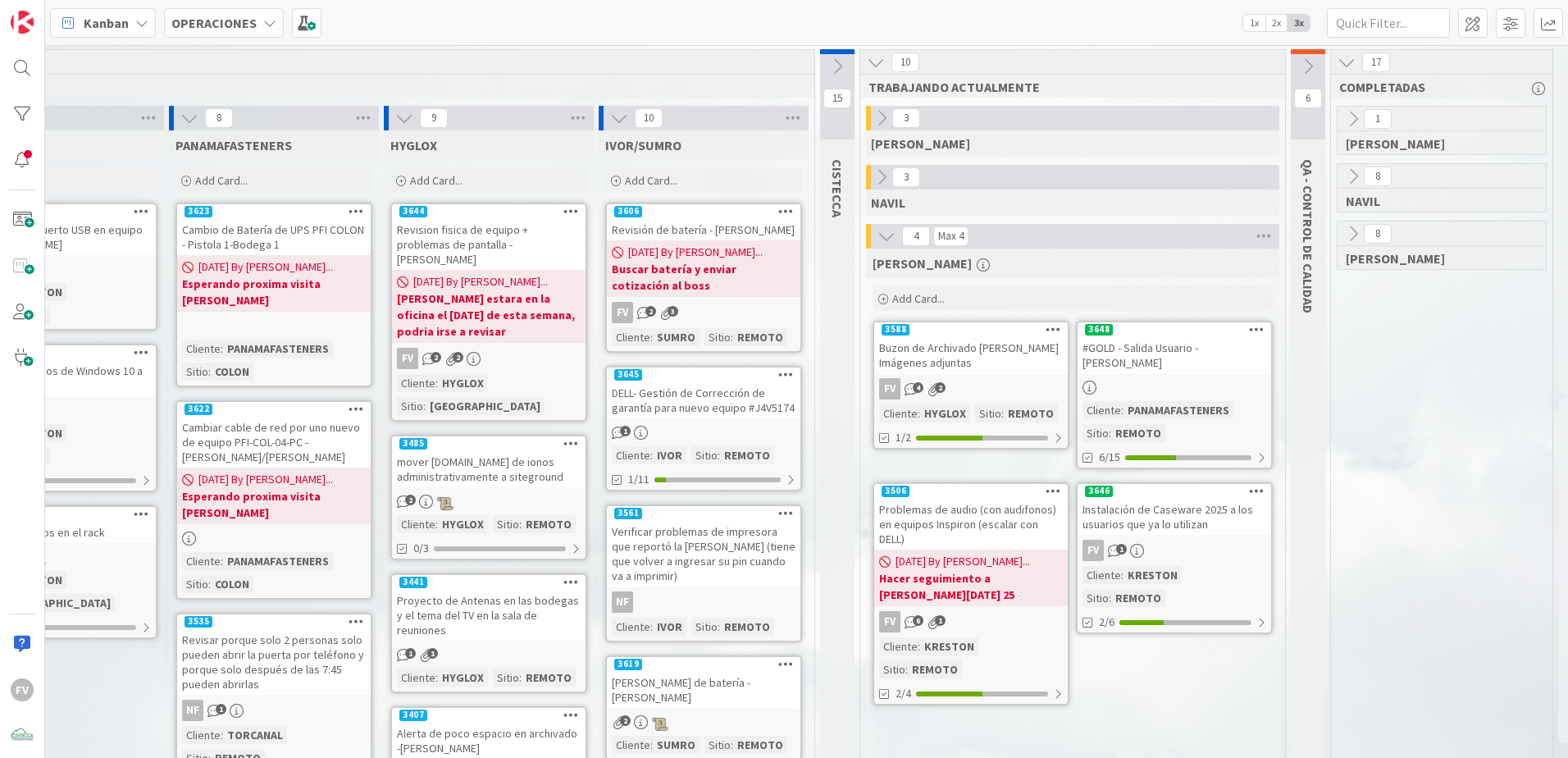
click at [1113, 72] on icon at bounding box center [1307, 66] width 18 height 18
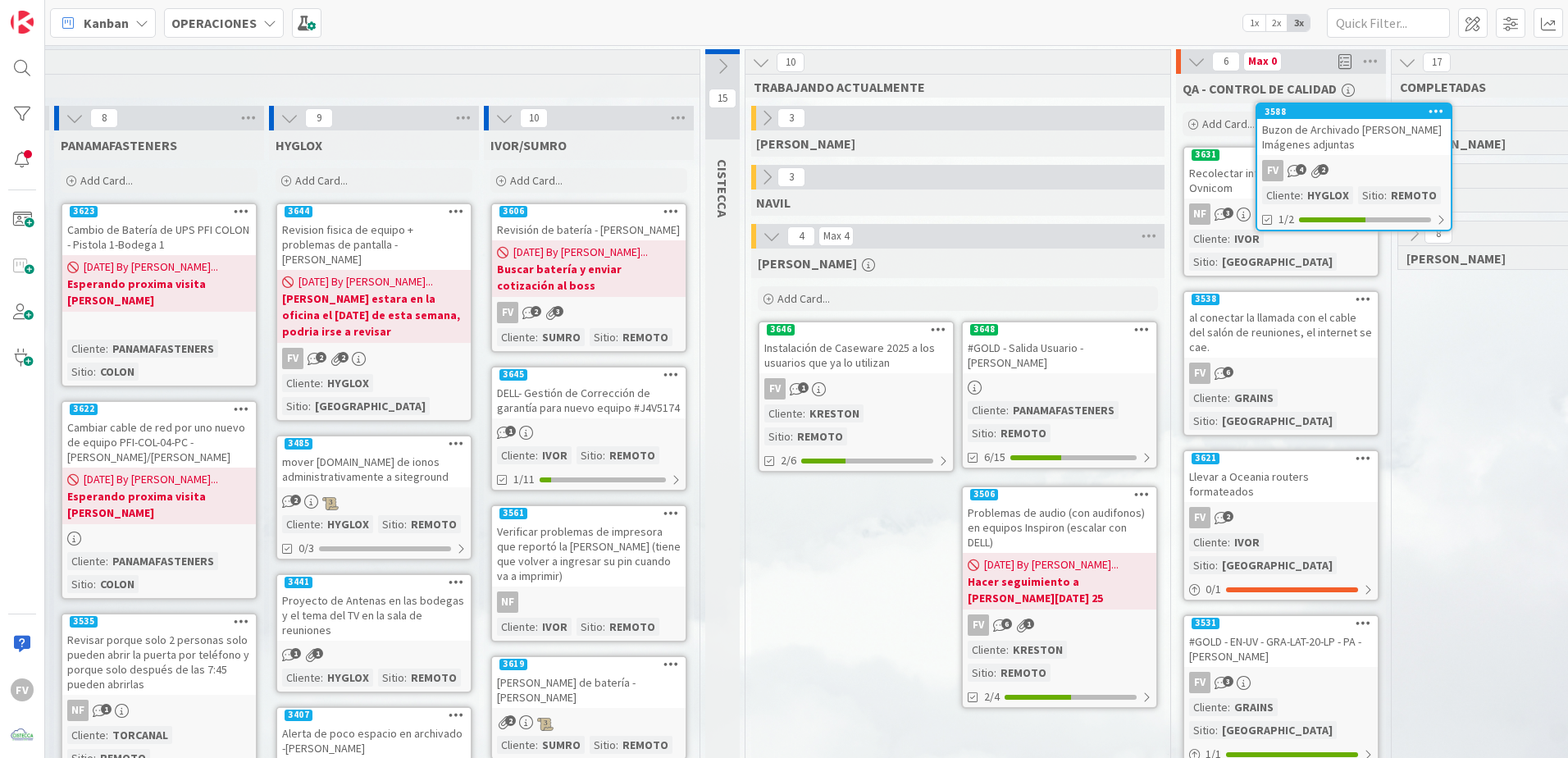
scroll to position [0, 1140]
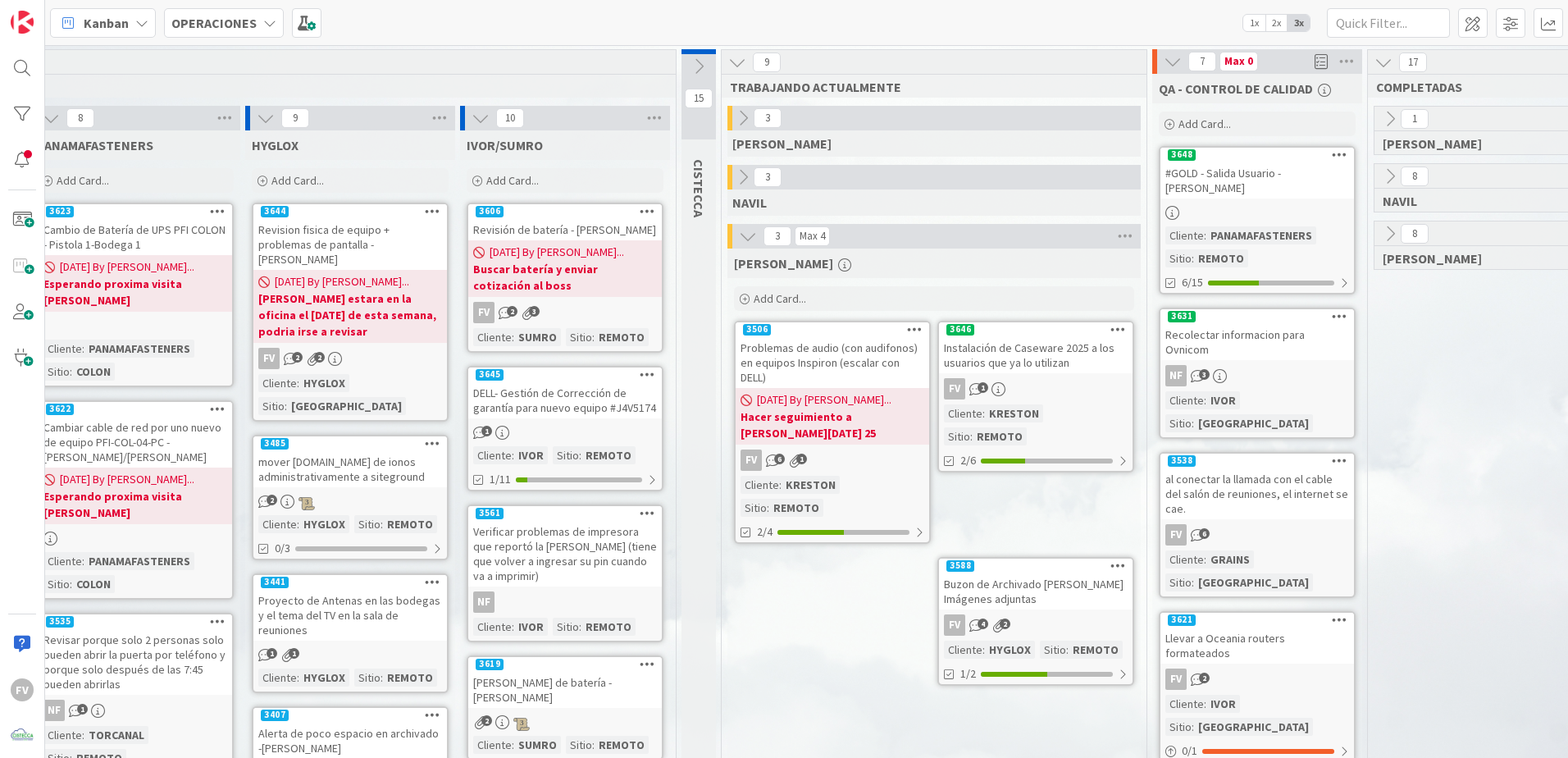
click at [1113, 162] on div "3648" at bounding box center [1256, 155] width 193 height 15
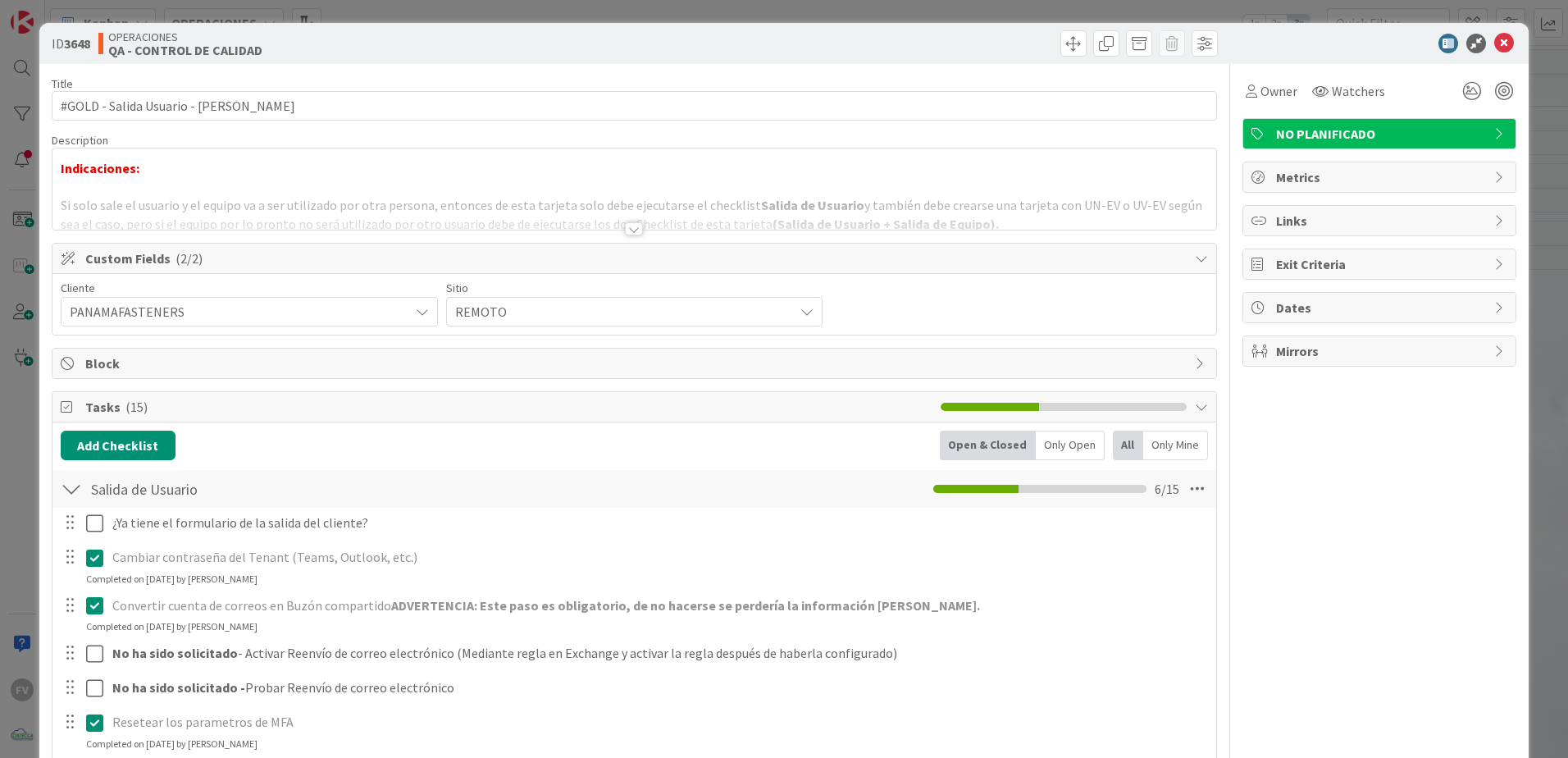
click at [327, 310] on span "PANAMAFASTENERS" at bounding box center [235, 312] width 331 height 23
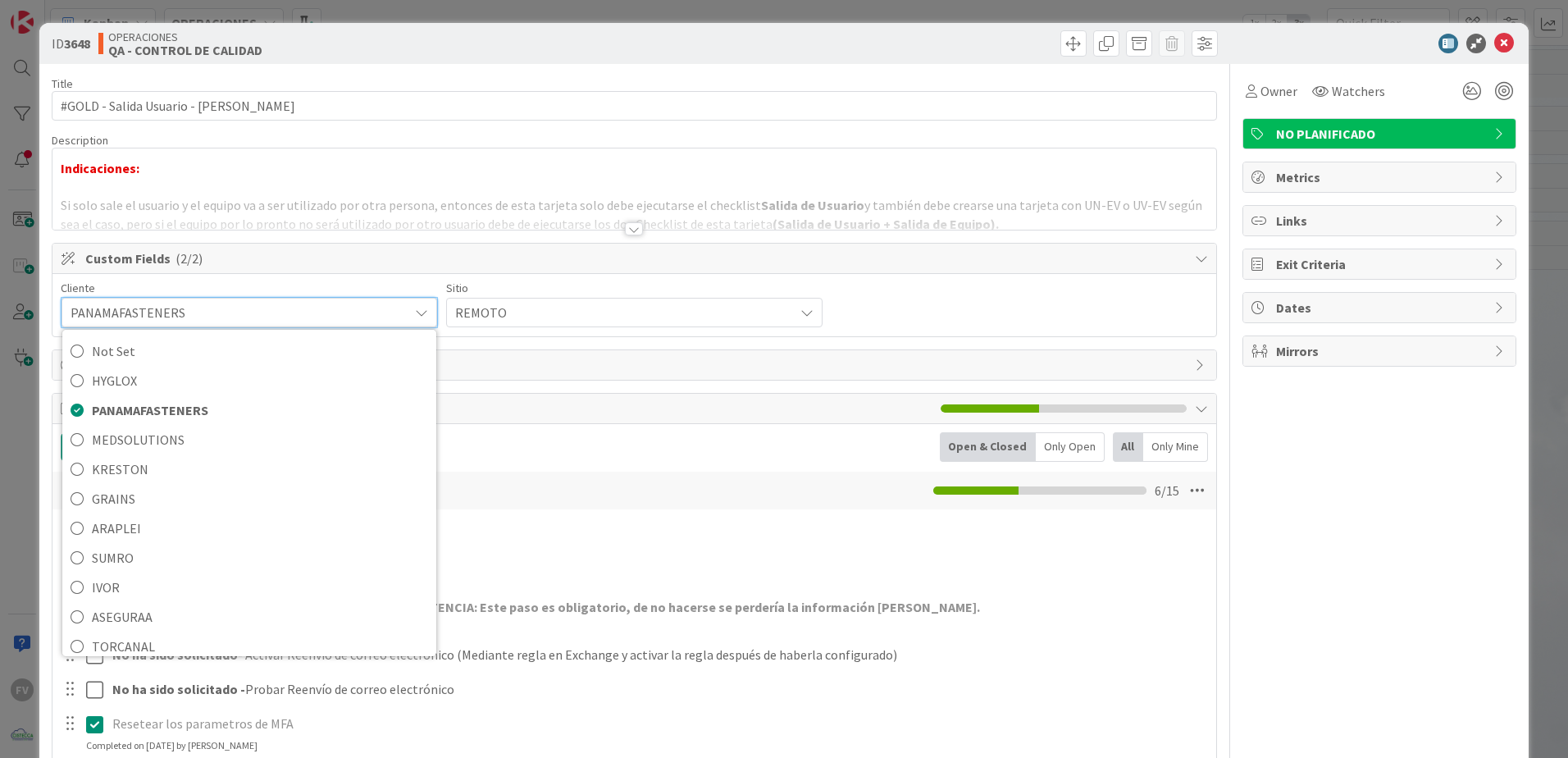
click at [934, 290] on div "Cliente PANAMAFASTENERS Not Set HYGLOX PANAMAFASTENERS MEDSOLUTIONS [PERSON_NAM…" at bounding box center [634, 305] width 1147 height 46
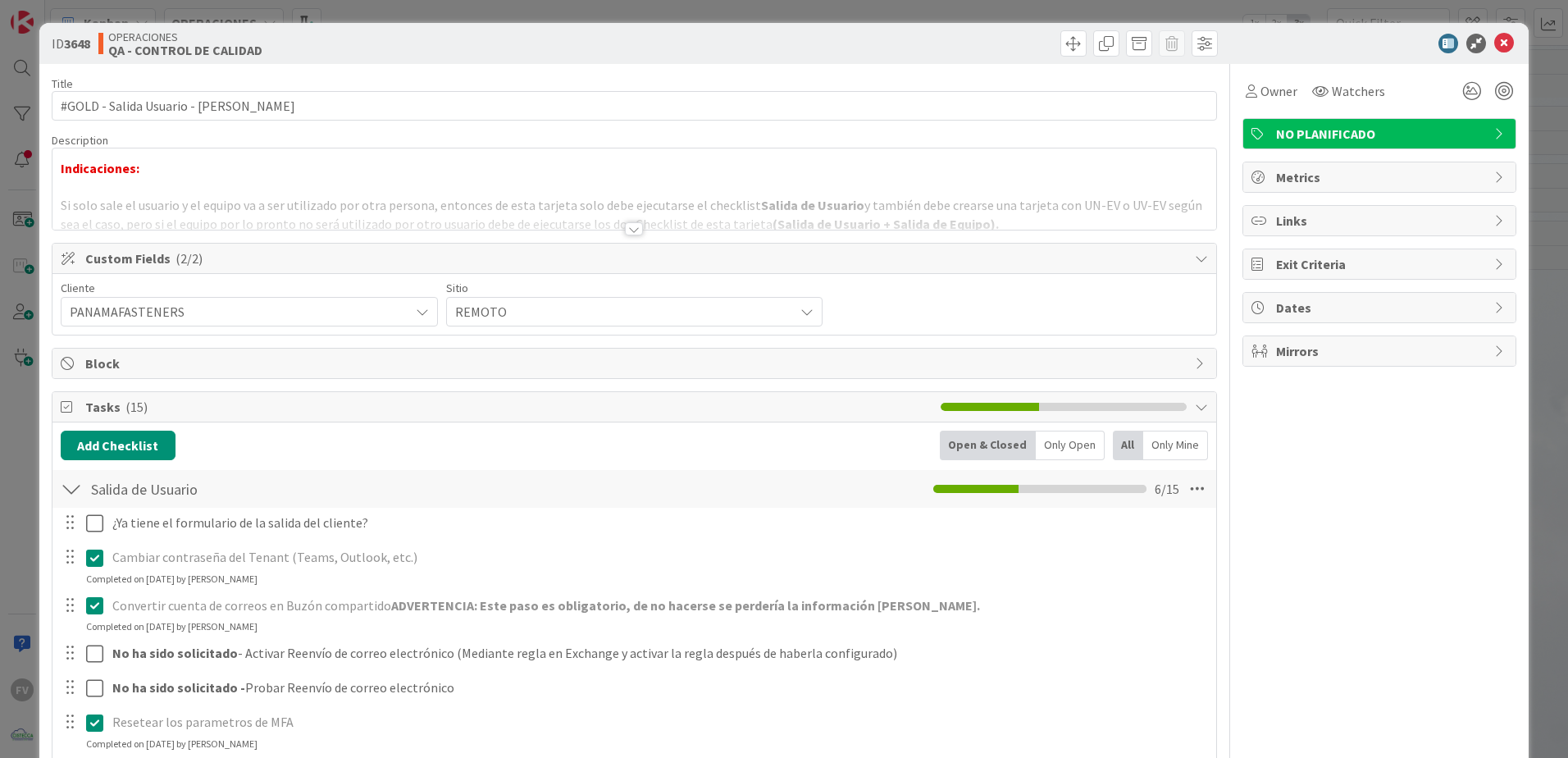
click at [954, 264] on span "Custom Fields ( 2/2 )" at bounding box center [636, 258] width 1102 height 19
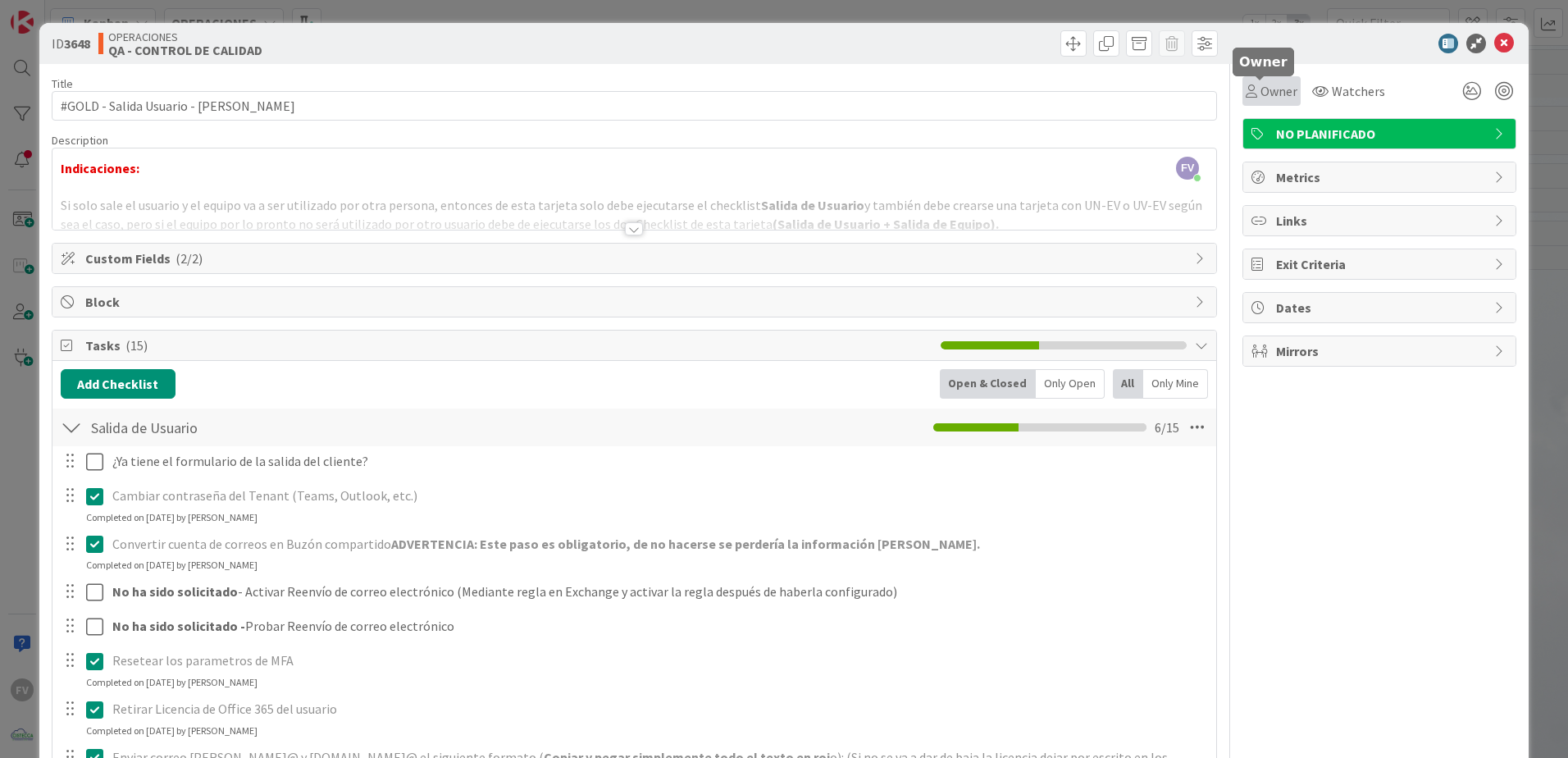
click at [1113, 95] on span "Owner" at bounding box center [1279, 91] width 37 height 19
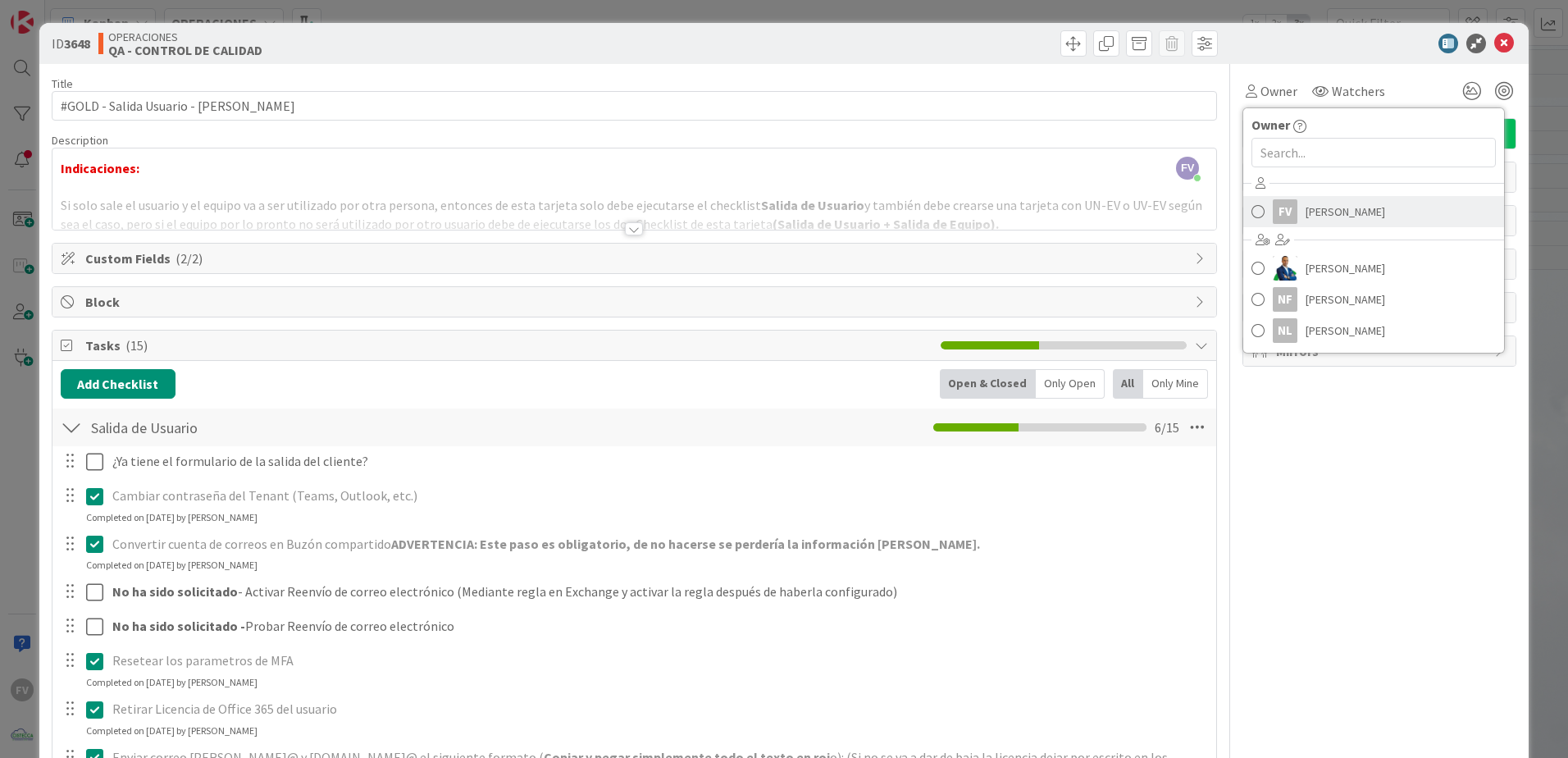
click at [1113, 208] on link "FV [PERSON_NAME]" at bounding box center [1373, 211] width 261 height 31
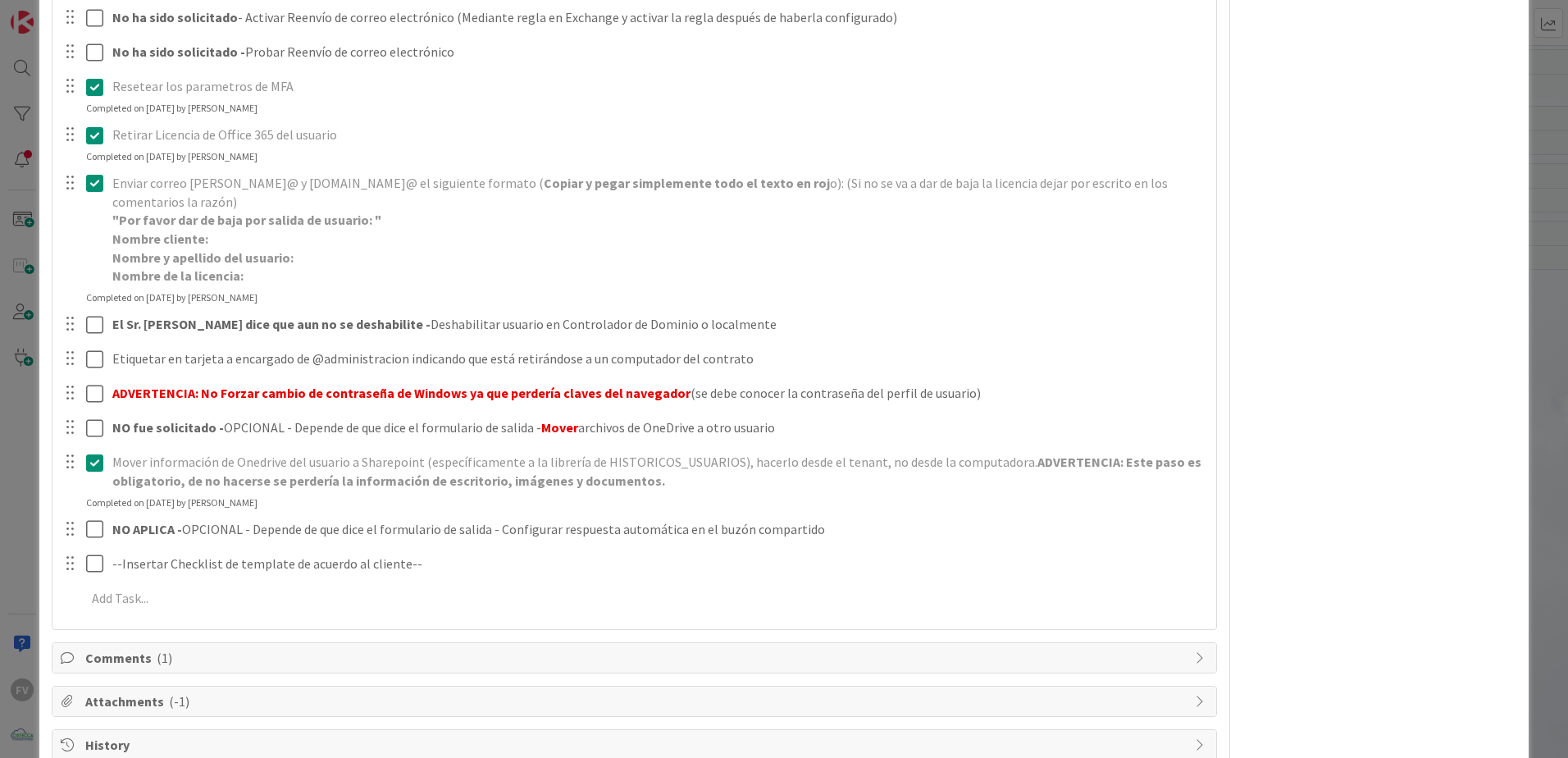
scroll to position [611, 0]
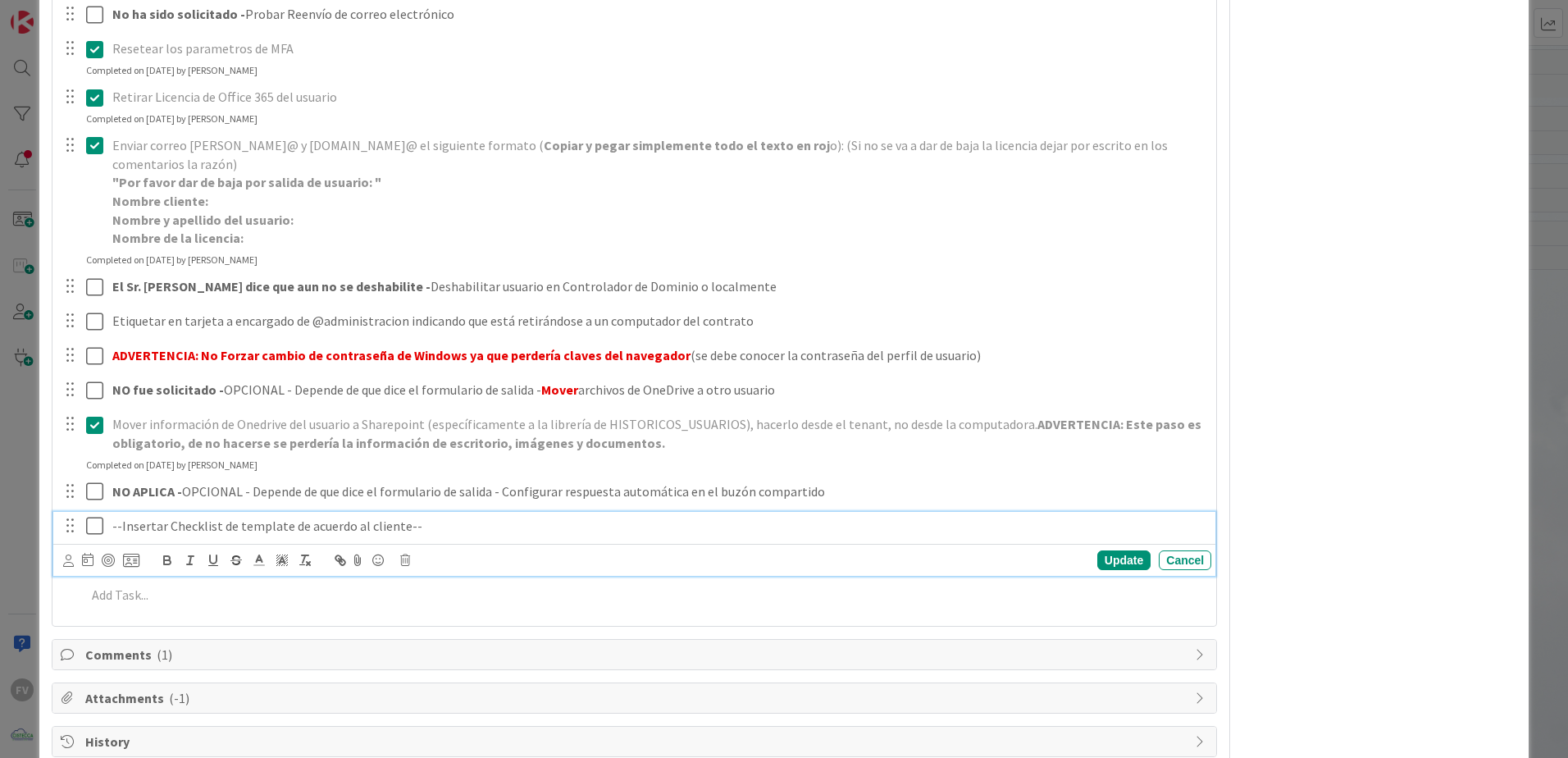
click at [99, 501] on icon at bounding box center [98, 526] width 25 height 19
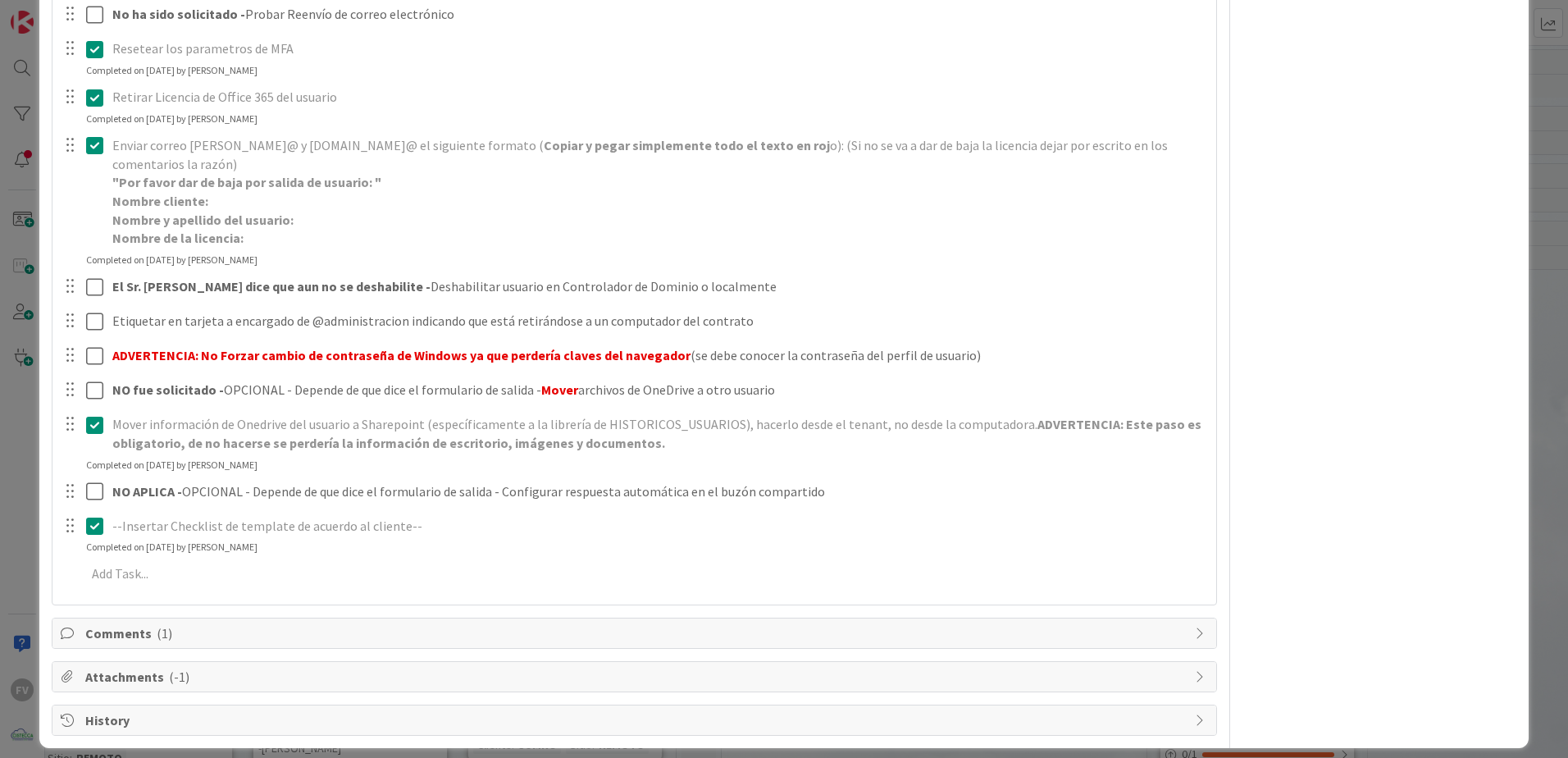
click at [98, 501] on icon at bounding box center [98, 526] width 25 height 19
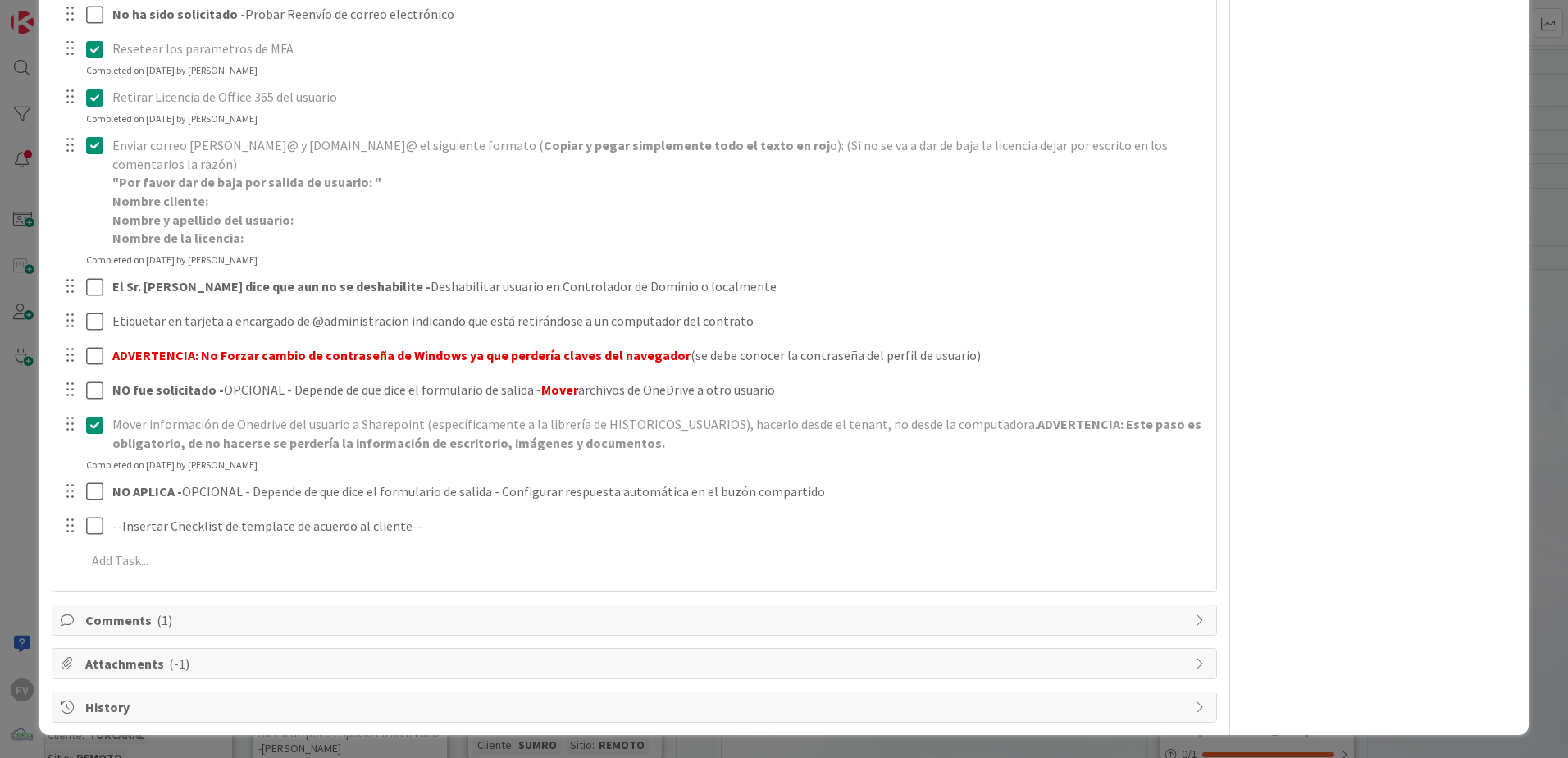
click at [26, 501] on div "ID 3648 OPERACIONES QA - CONTROL DE CALIDAD Title 38 / 128 #GOLD - Salida Usuar…" at bounding box center [784, 379] width 1568 height 758
